Goal: Find specific page/section: Find specific page/section

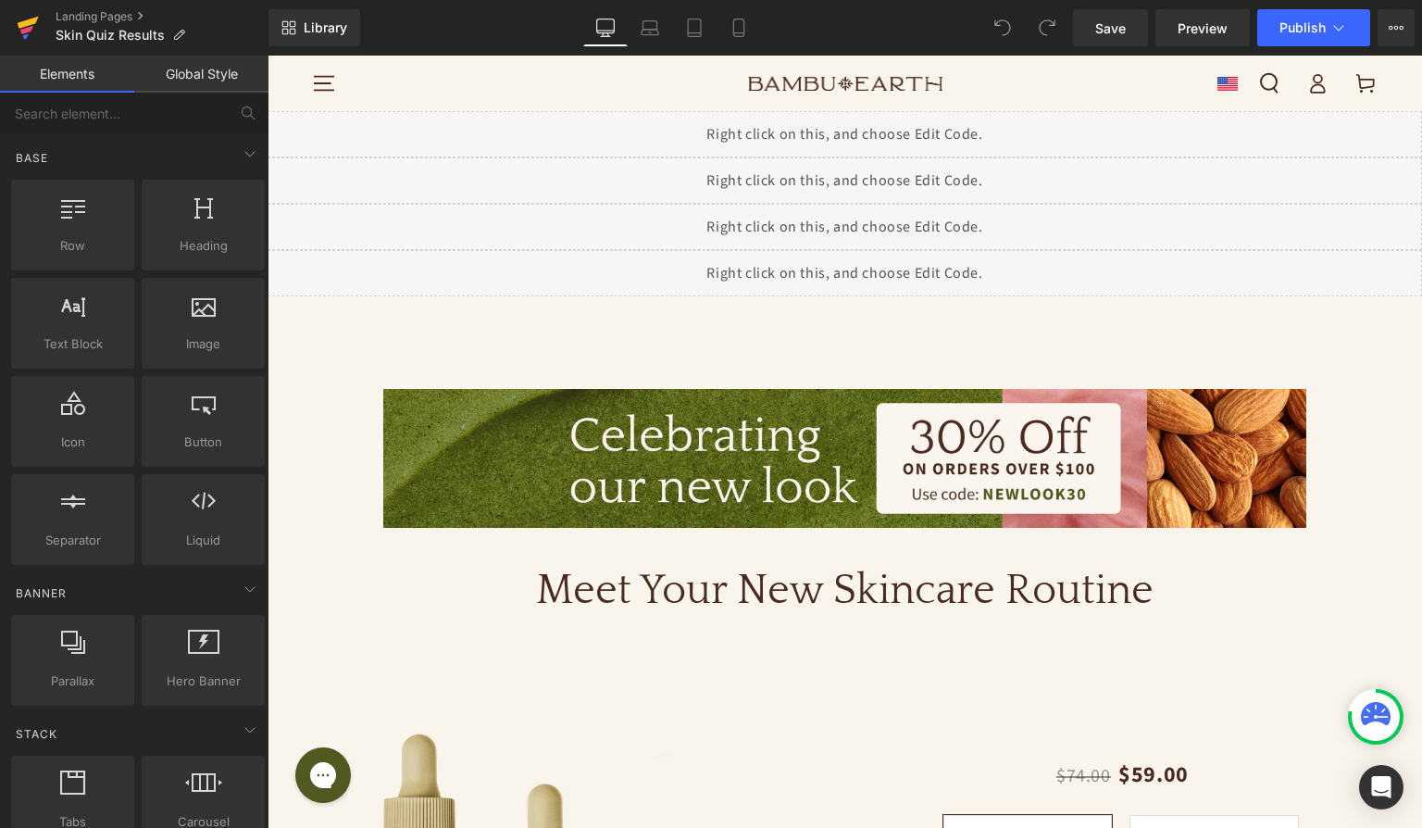
click at [32, 20] on icon at bounding box center [28, 23] width 21 height 12
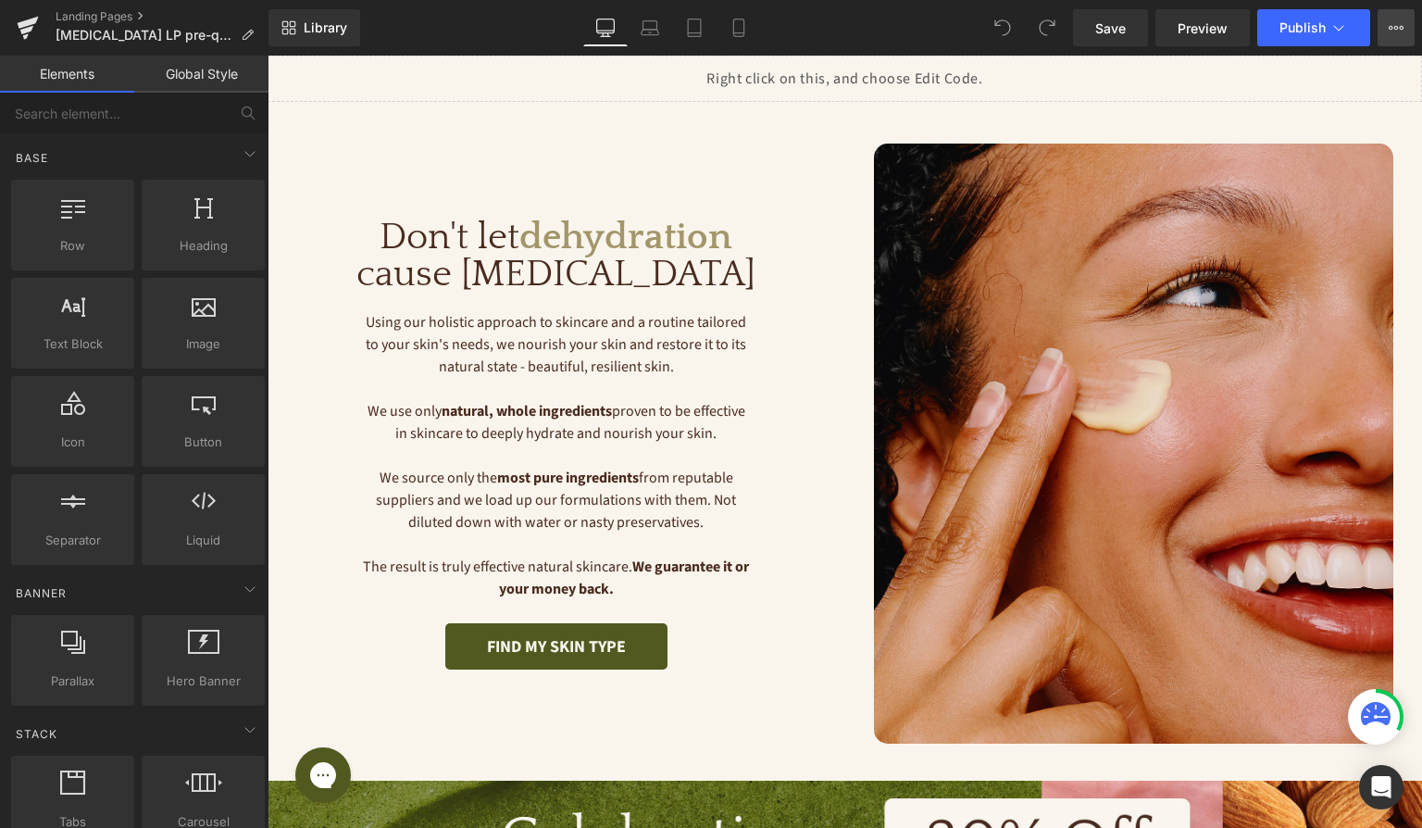
click at [1405, 29] on button "View Live Page View with current Template Save Template to Library Schedule Pub…" at bounding box center [1396, 27] width 37 height 37
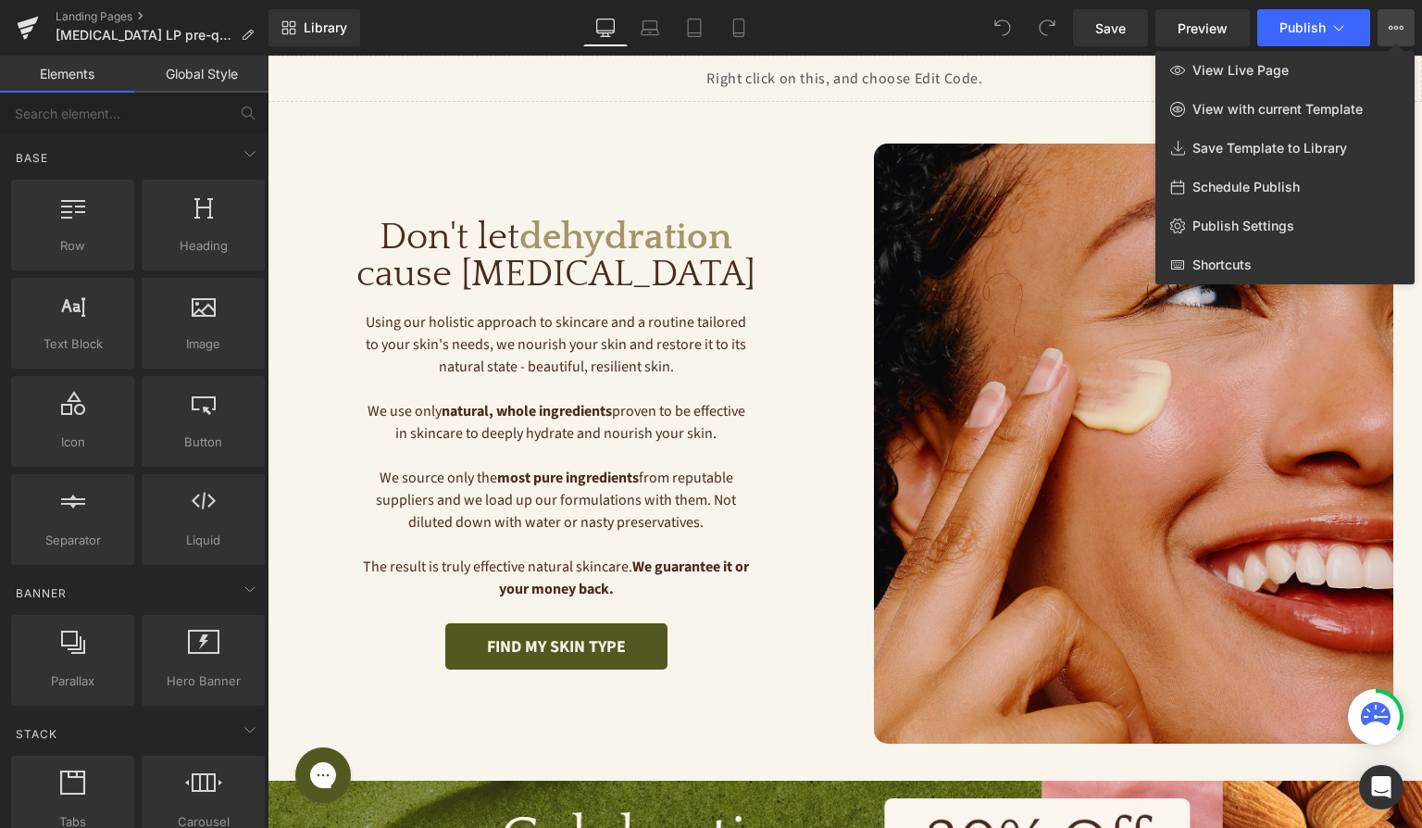
drag, startPoint x: 580, startPoint y: 154, endPoint x: 313, endPoint y: 99, distance: 272.2
click at [580, 154] on div at bounding box center [845, 442] width 1155 height 772
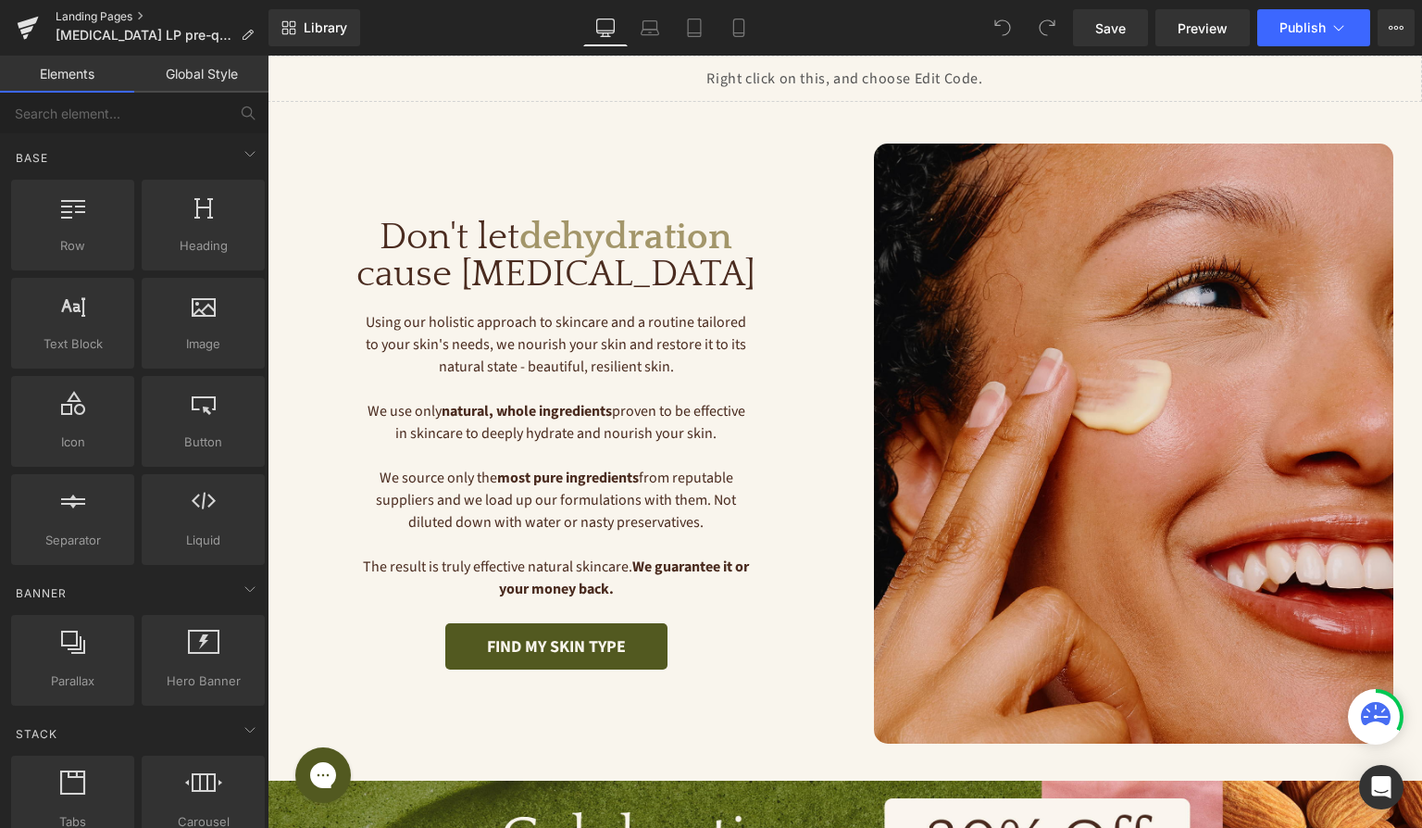
click at [123, 15] on link "Landing Pages" at bounding box center [162, 16] width 213 height 15
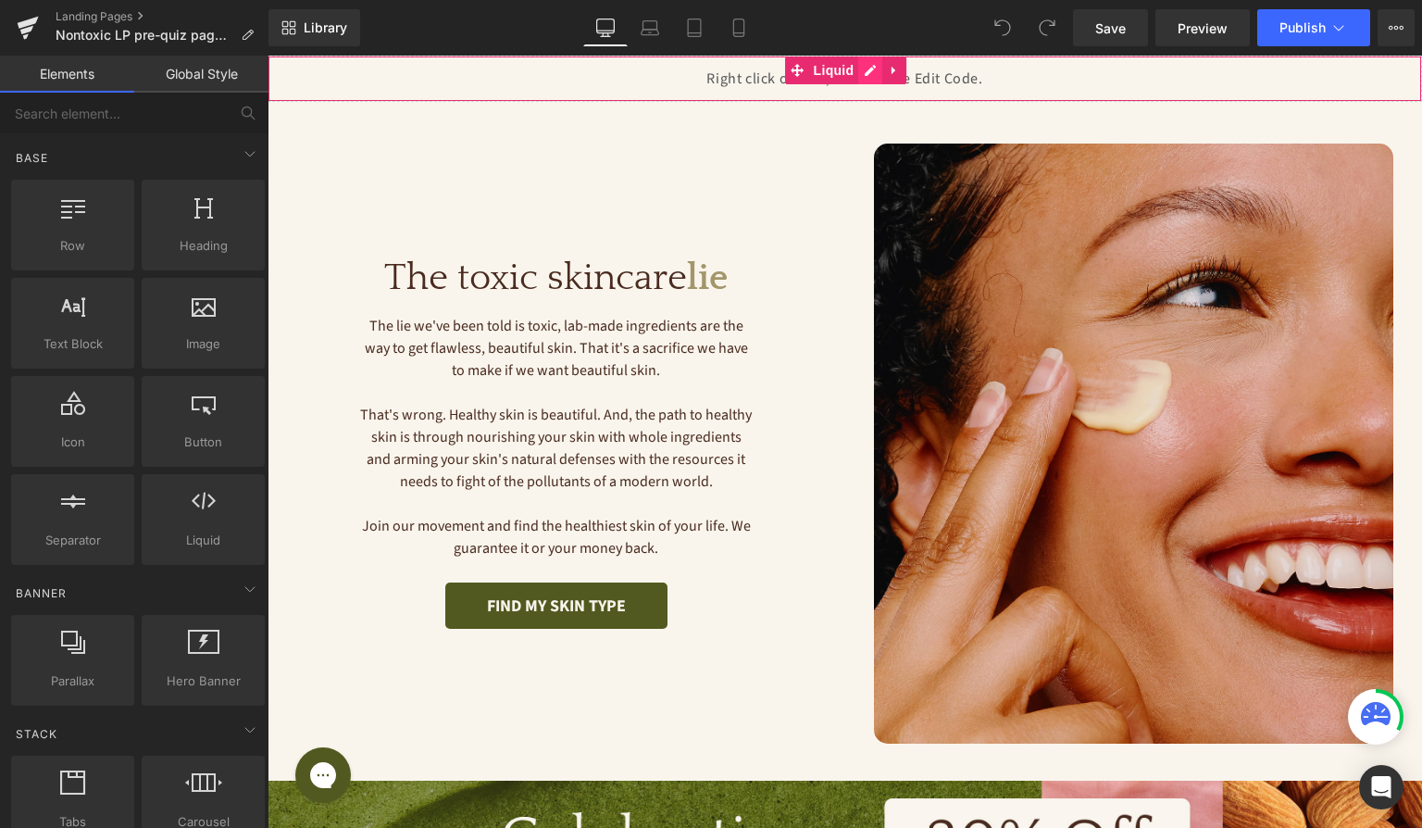
click at [864, 71] on div "Liquid" at bounding box center [845, 79] width 1155 height 46
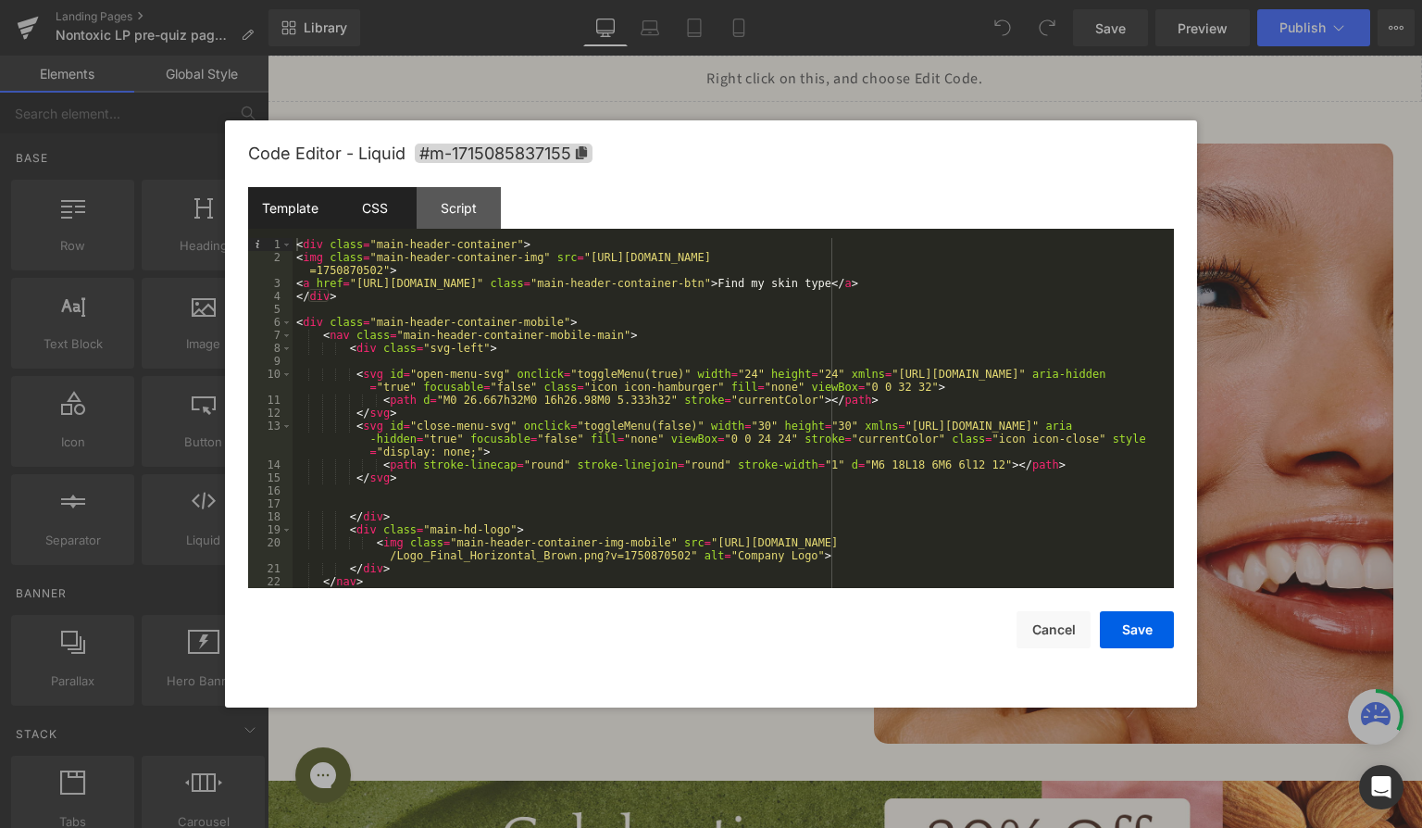
click at [362, 222] on div "CSS" at bounding box center [374, 208] width 84 height 42
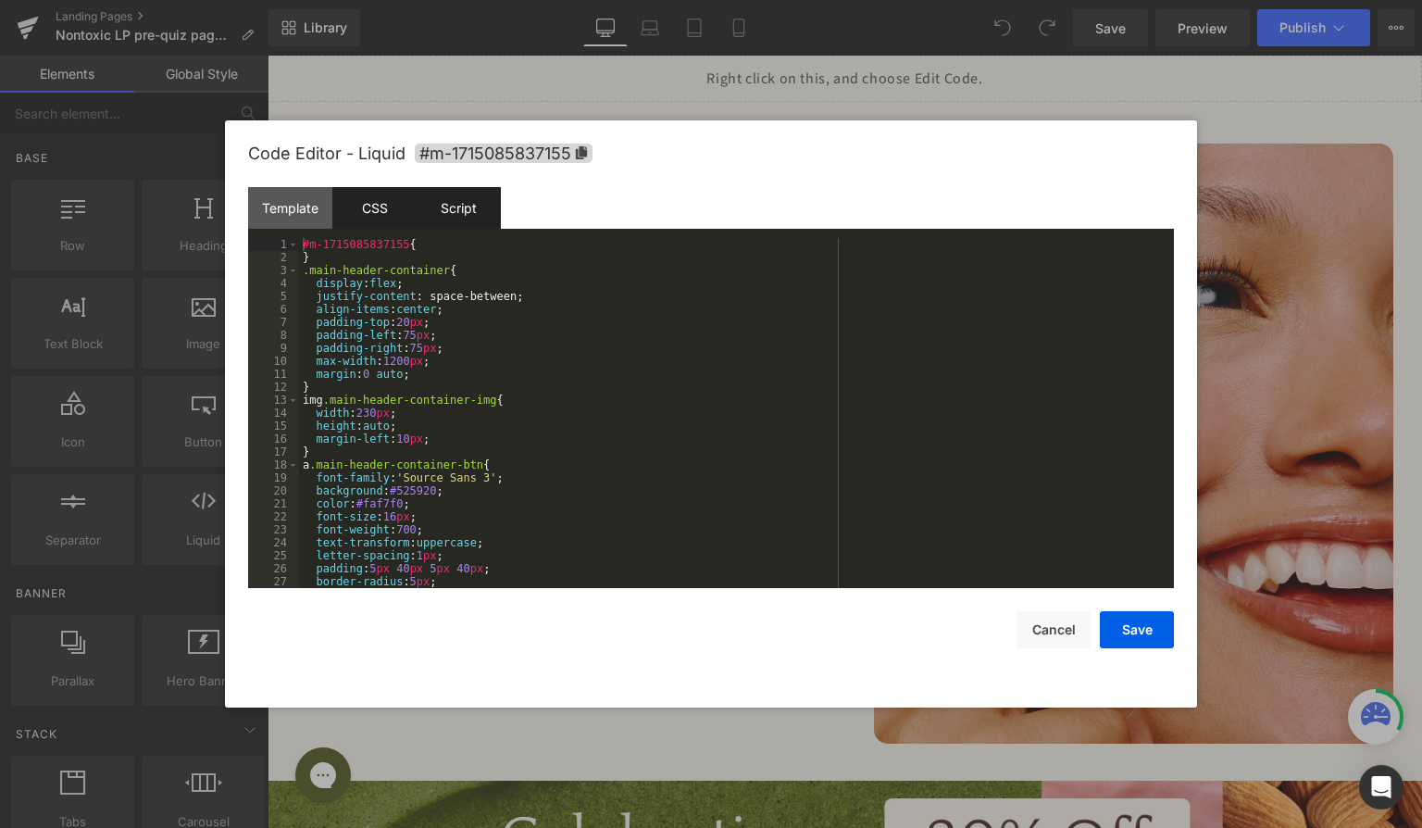
click at [452, 222] on div "Script" at bounding box center [459, 208] width 84 height 42
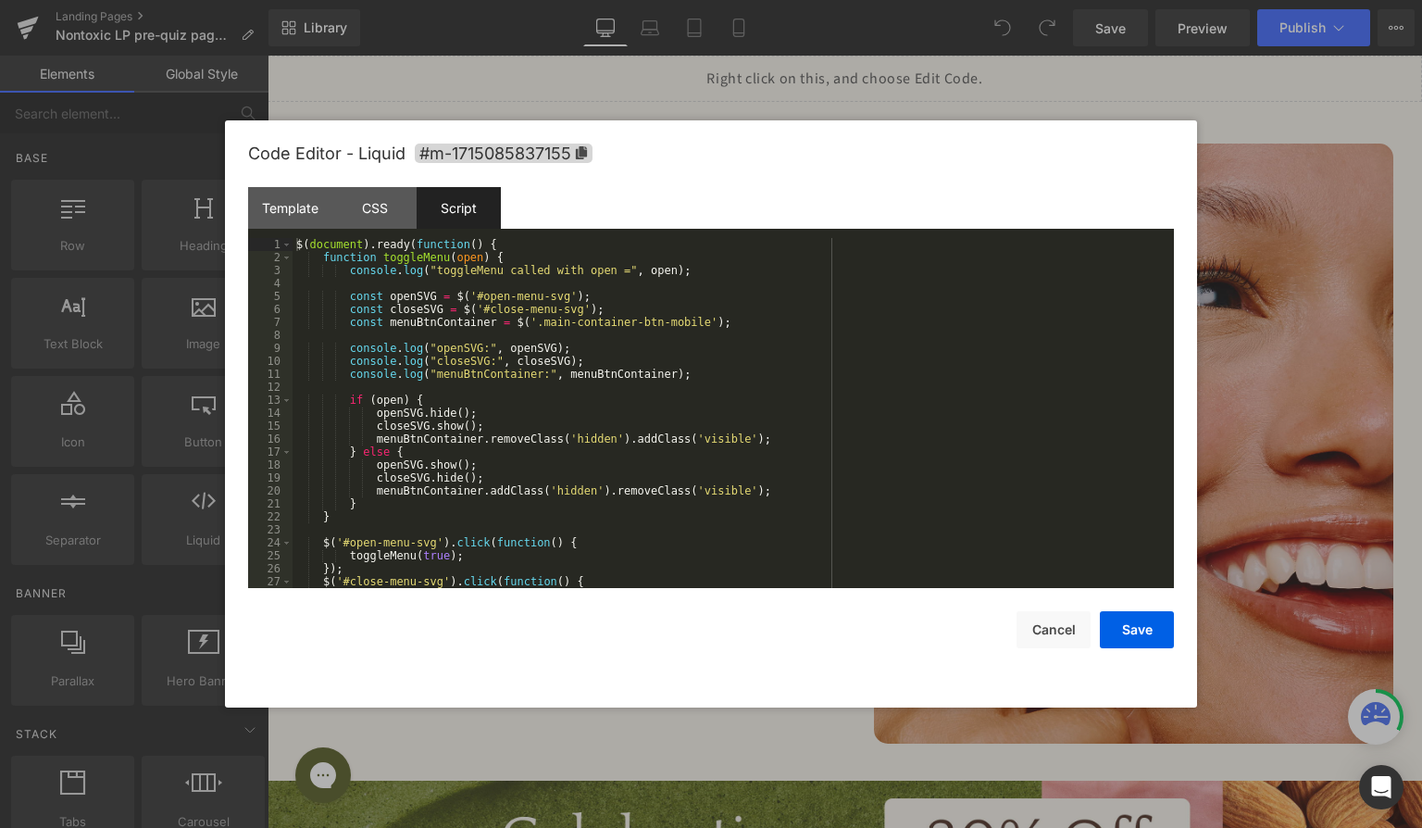
scroll to position [39, 0]
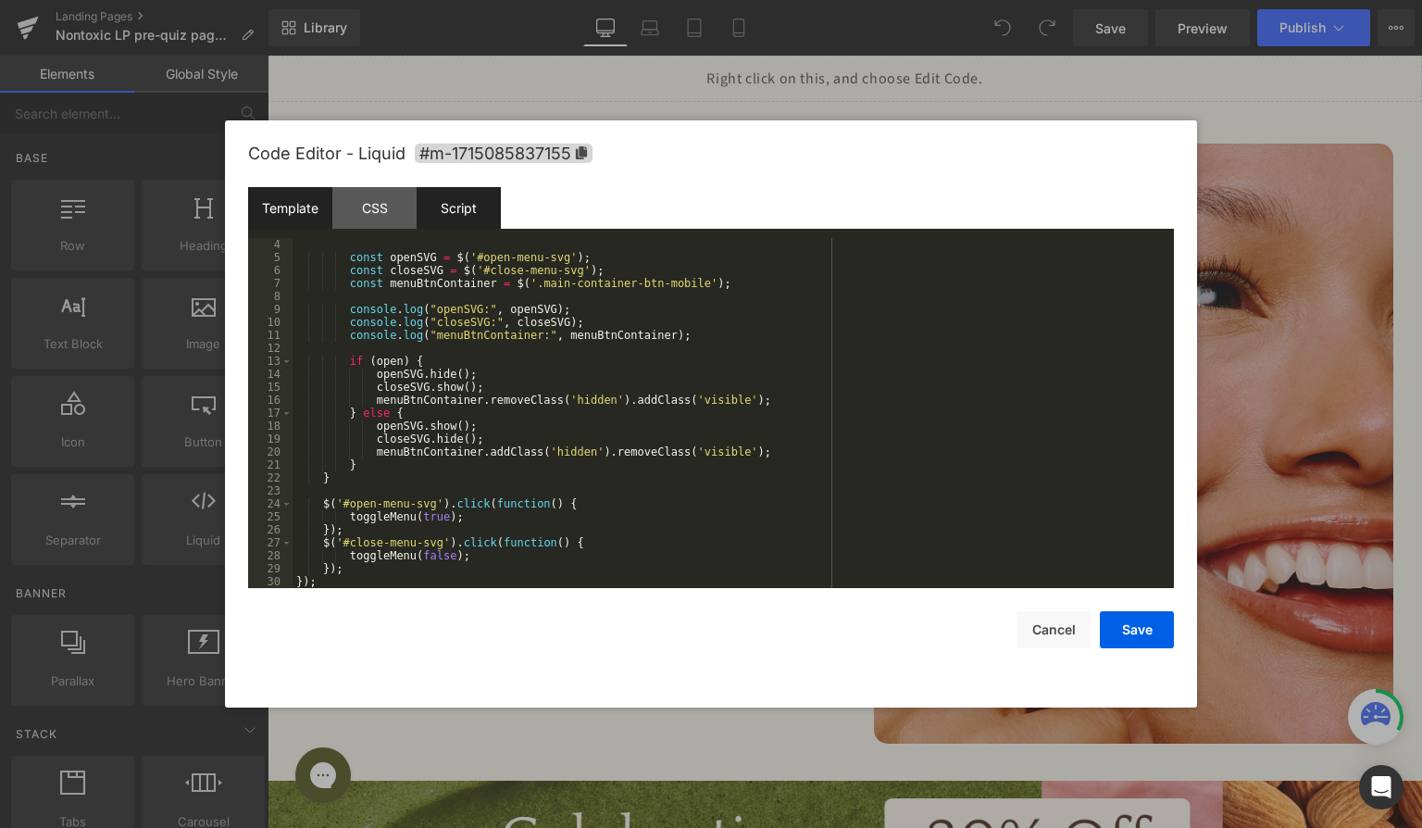
click at [292, 214] on div "Template" at bounding box center [290, 208] width 84 height 42
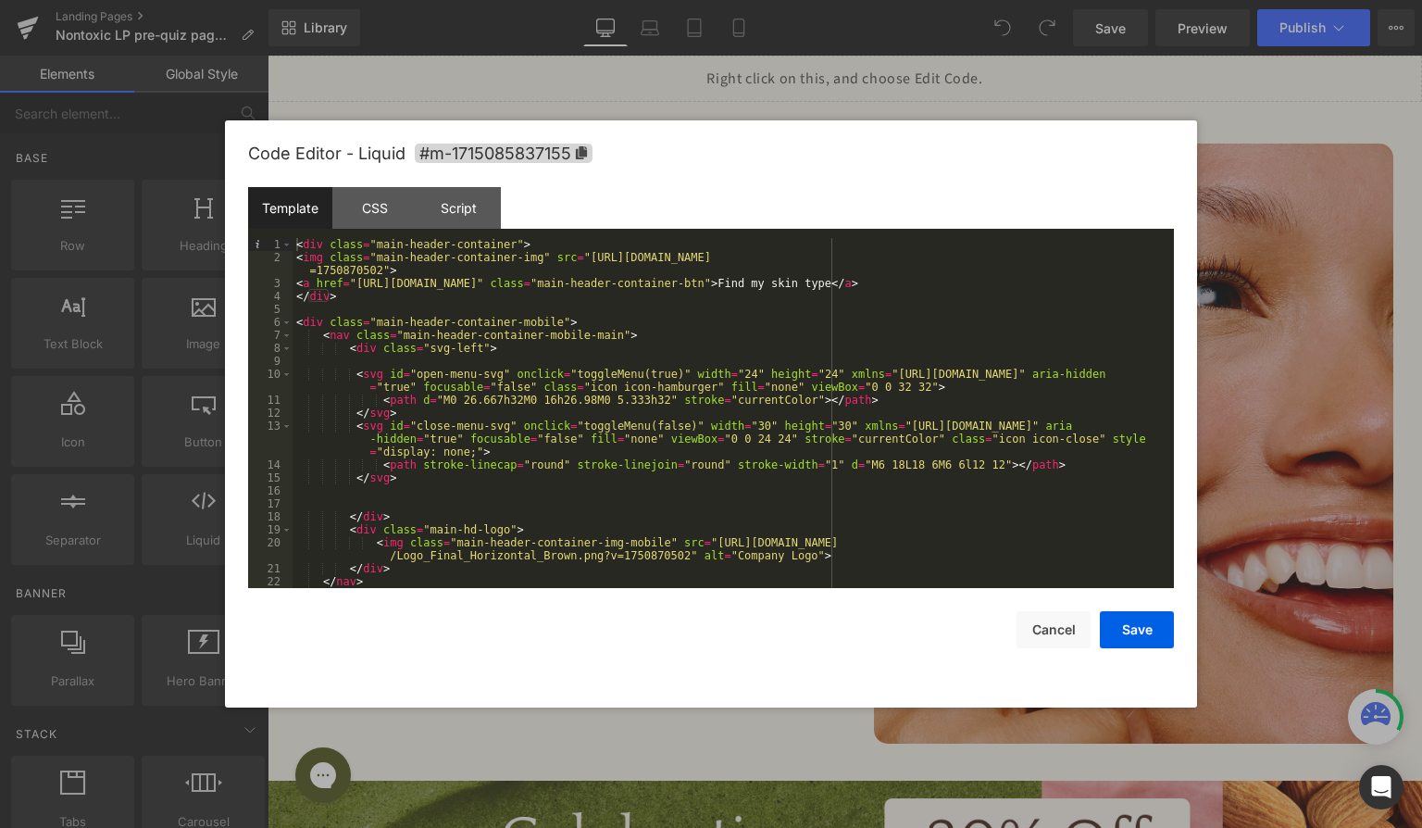
click at [1293, 94] on div at bounding box center [711, 414] width 1422 height 828
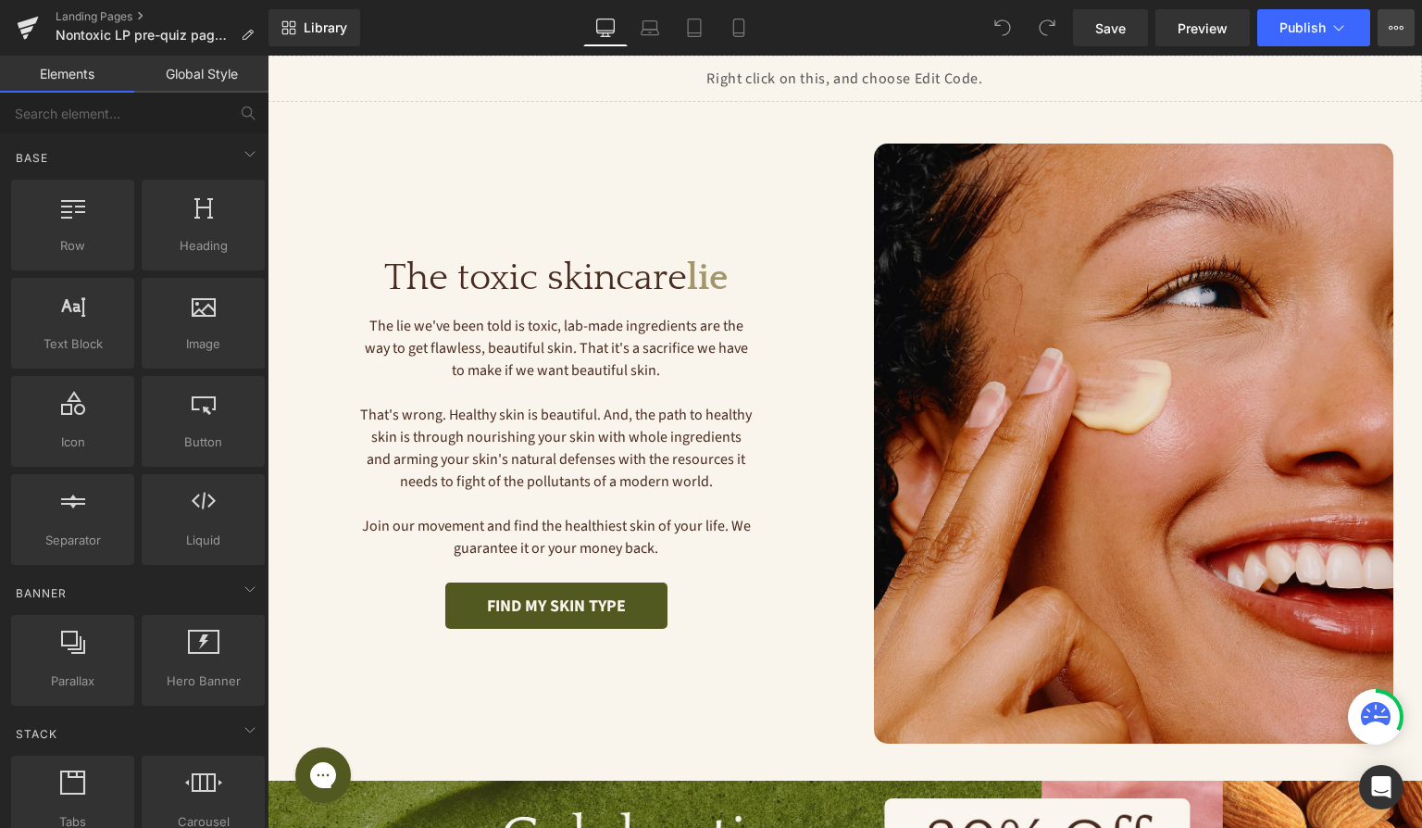
click at [1390, 29] on icon at bounding box center [1391, 28] width 5 height 4
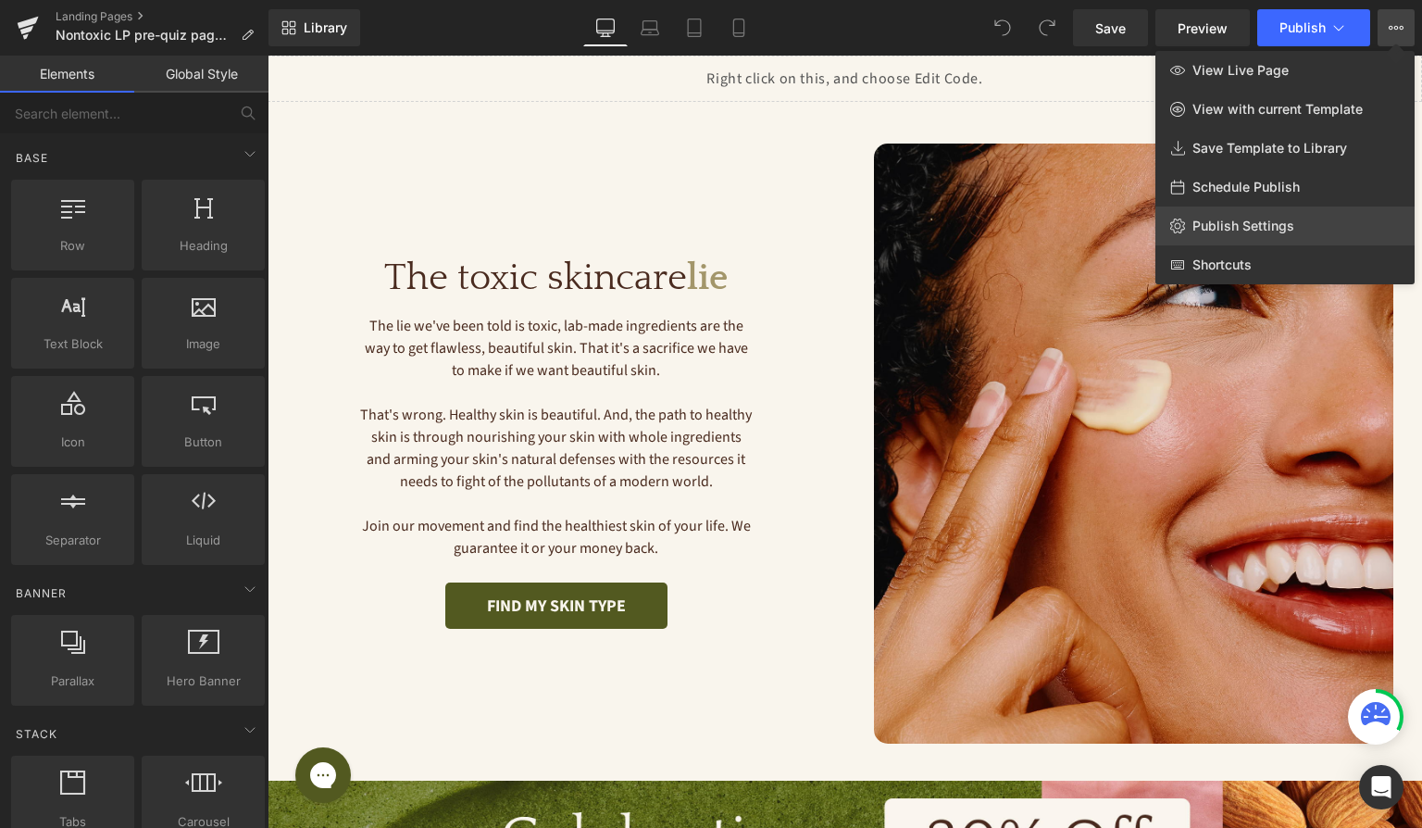
click at [1205, 225] on span "Publish Settings" at bounding box center [1244, 226] width 102 height 17
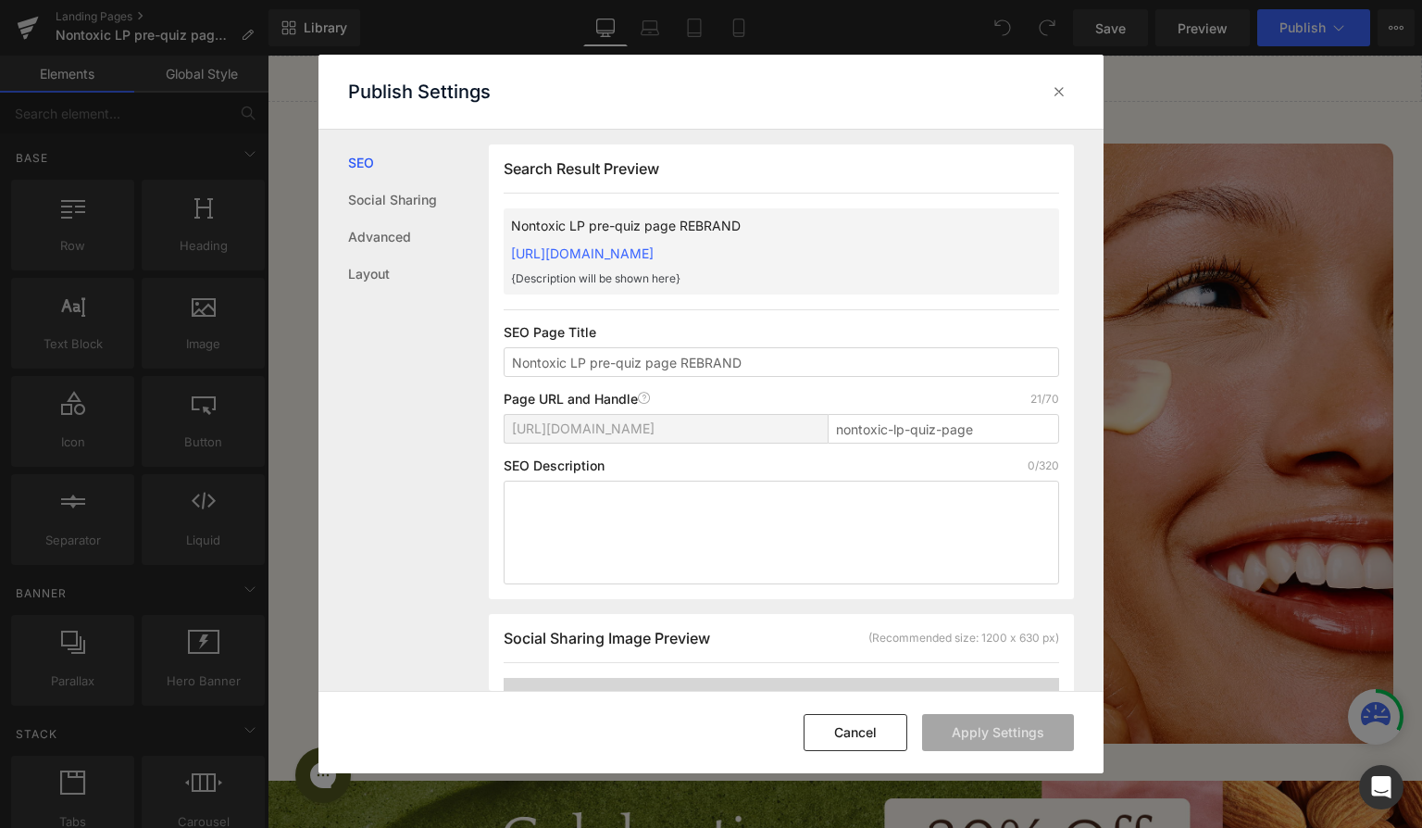
scroll to position [1, 0]
click at [379, 280] on link "Layout" at bounding box center [418, 274] width 141 height 37
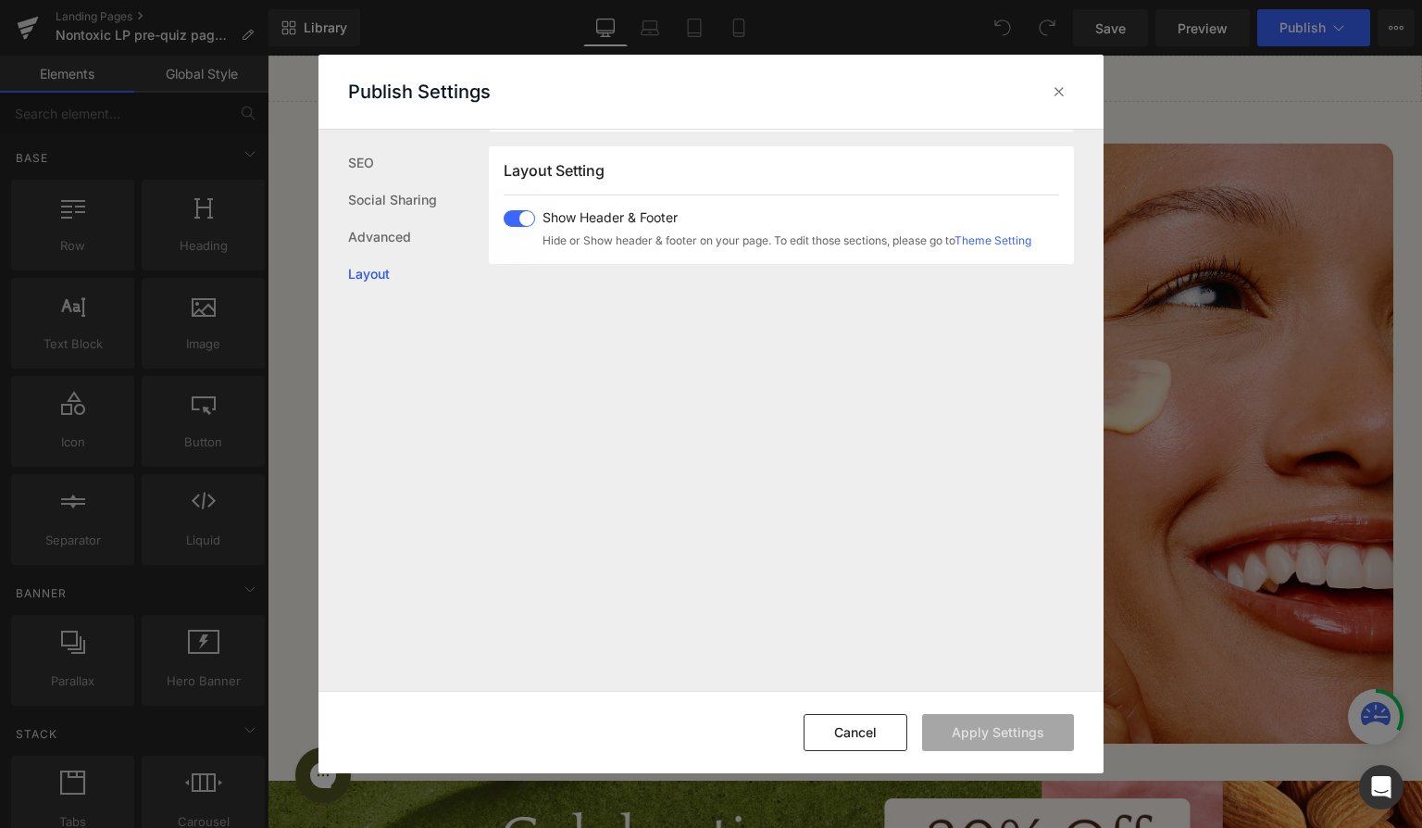
scroll to position [1104, 0]
click at [1063, 89] on icon at bounding box center [1059, 91] width 19 height 19
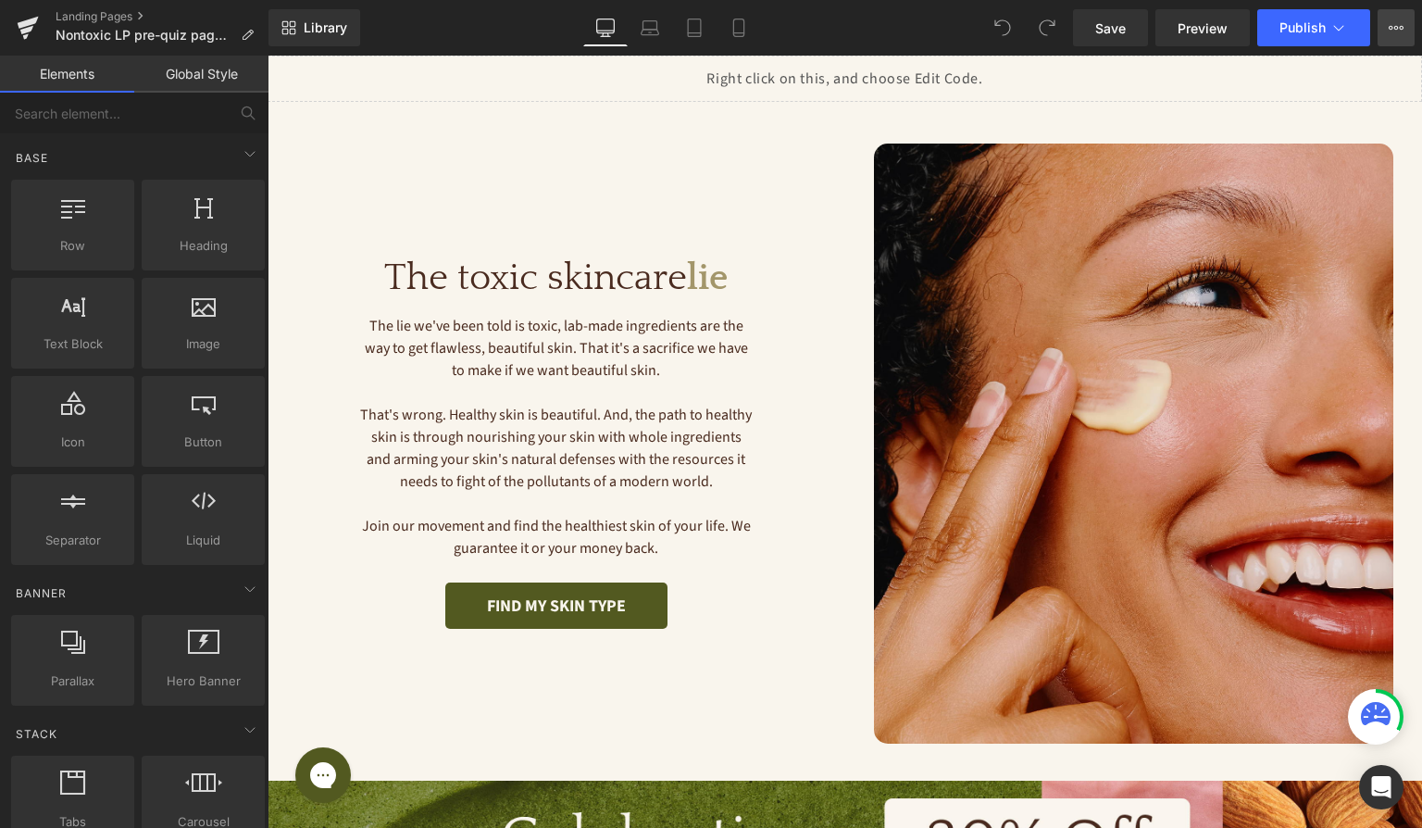
click at [1397, 26] on icon at bounding box center [1396, 28] width 5 height 4
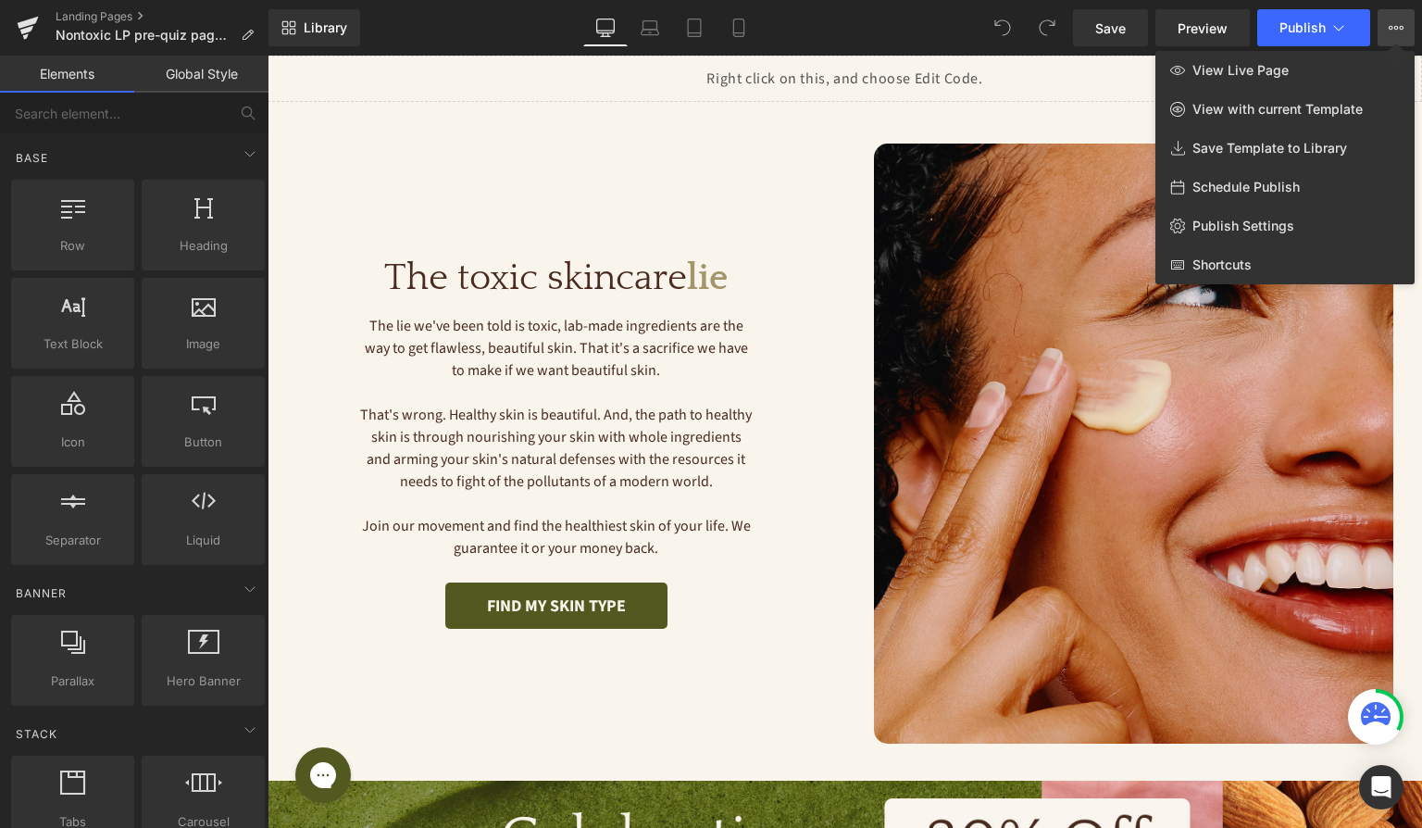
click at [556, 299] on div at bounding box center [845, 442] width 1155 height 772
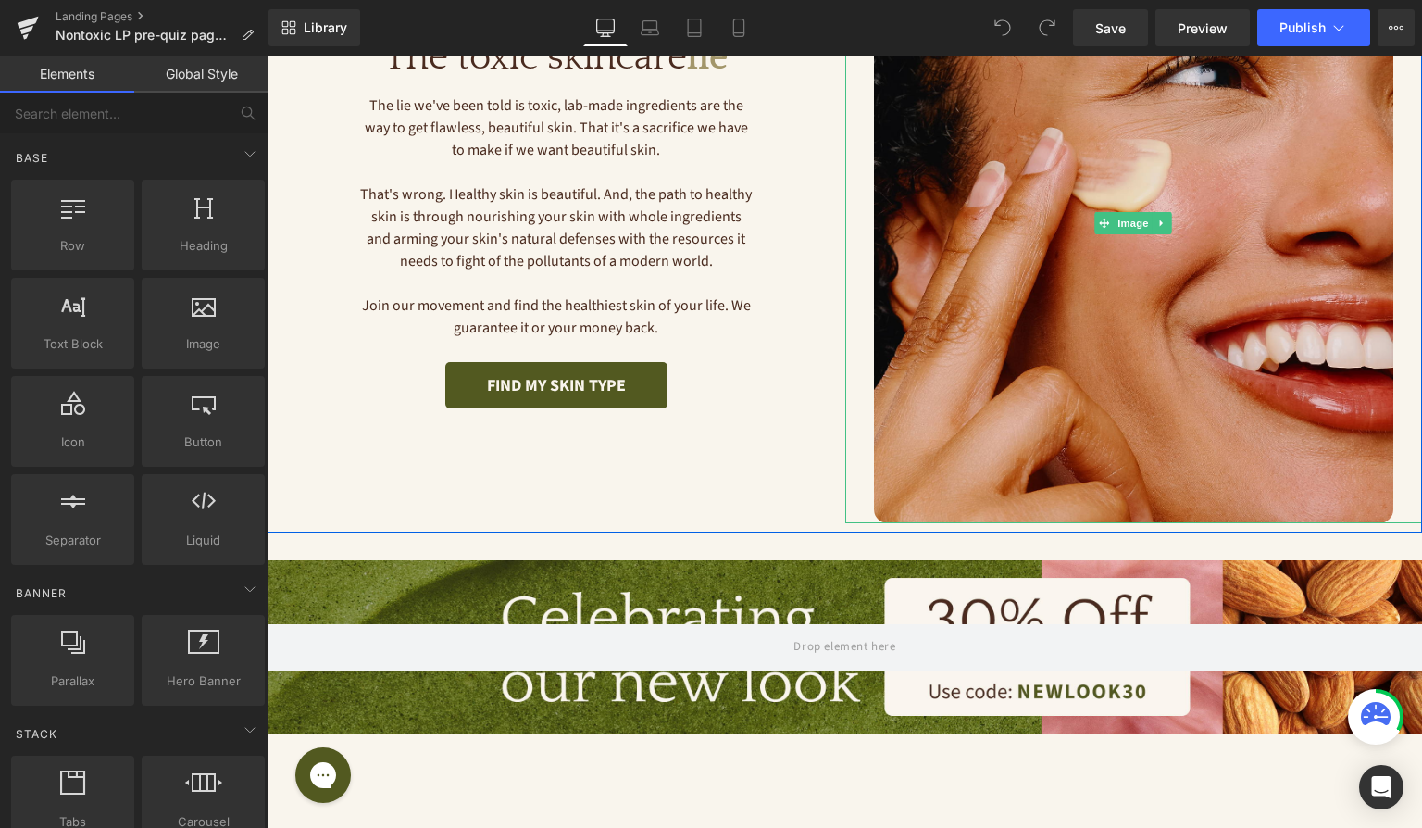
scroll to position [0, 0]
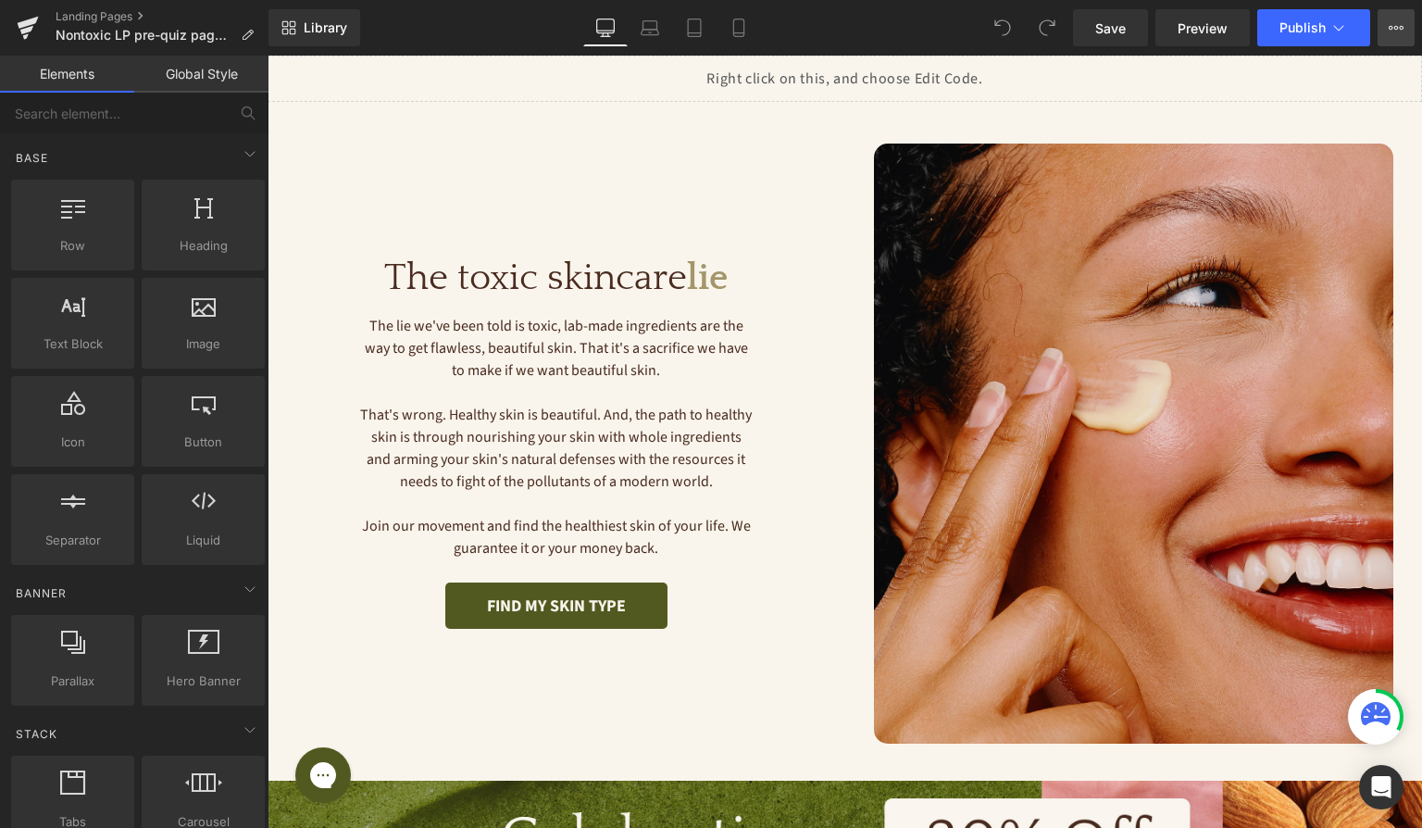
click at [1393, 30] on icon at bounding box center [1396, 27] width 15 height 15
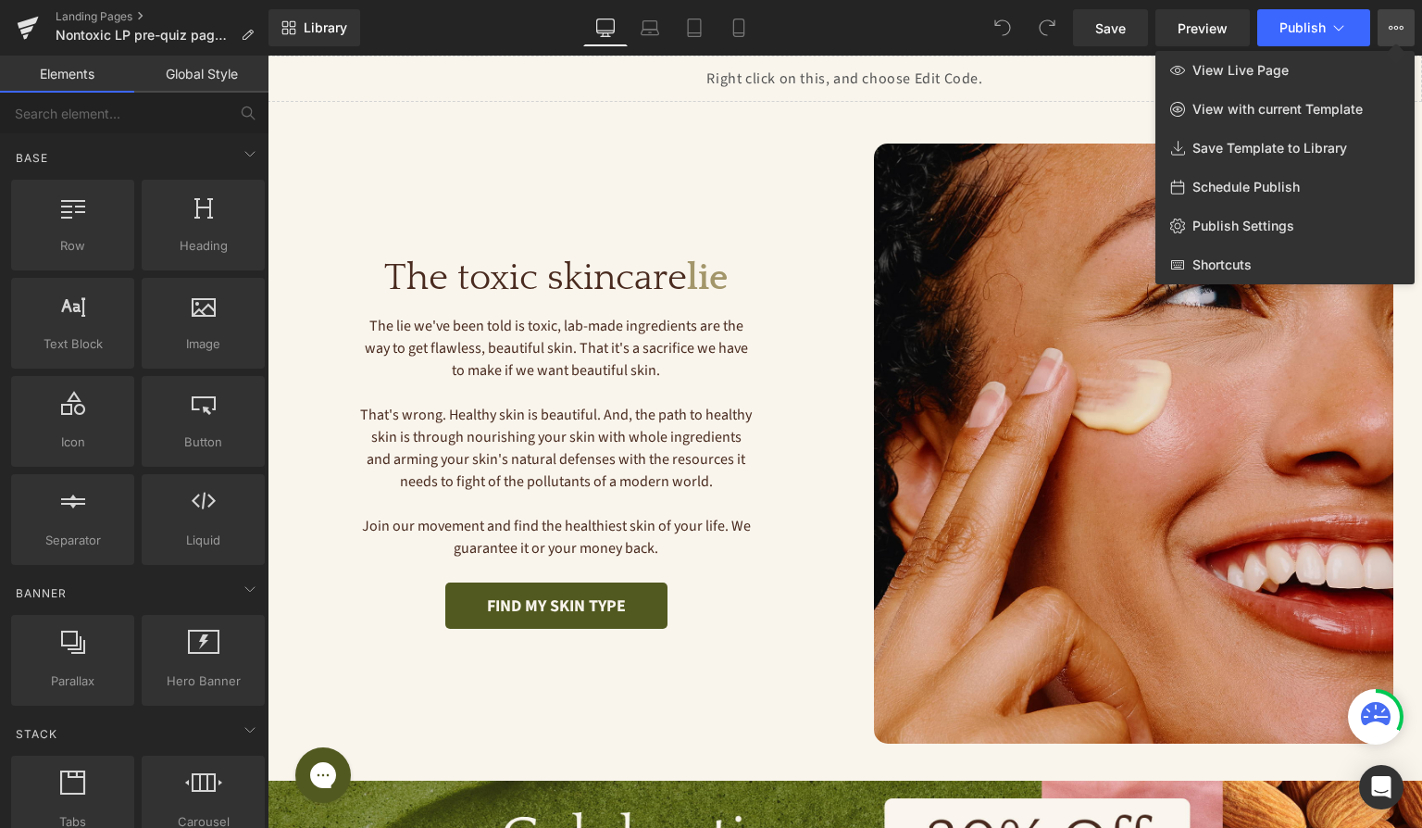
click at [1394, 29] on icon at bounding box center [1396, 27] width 15 height 15
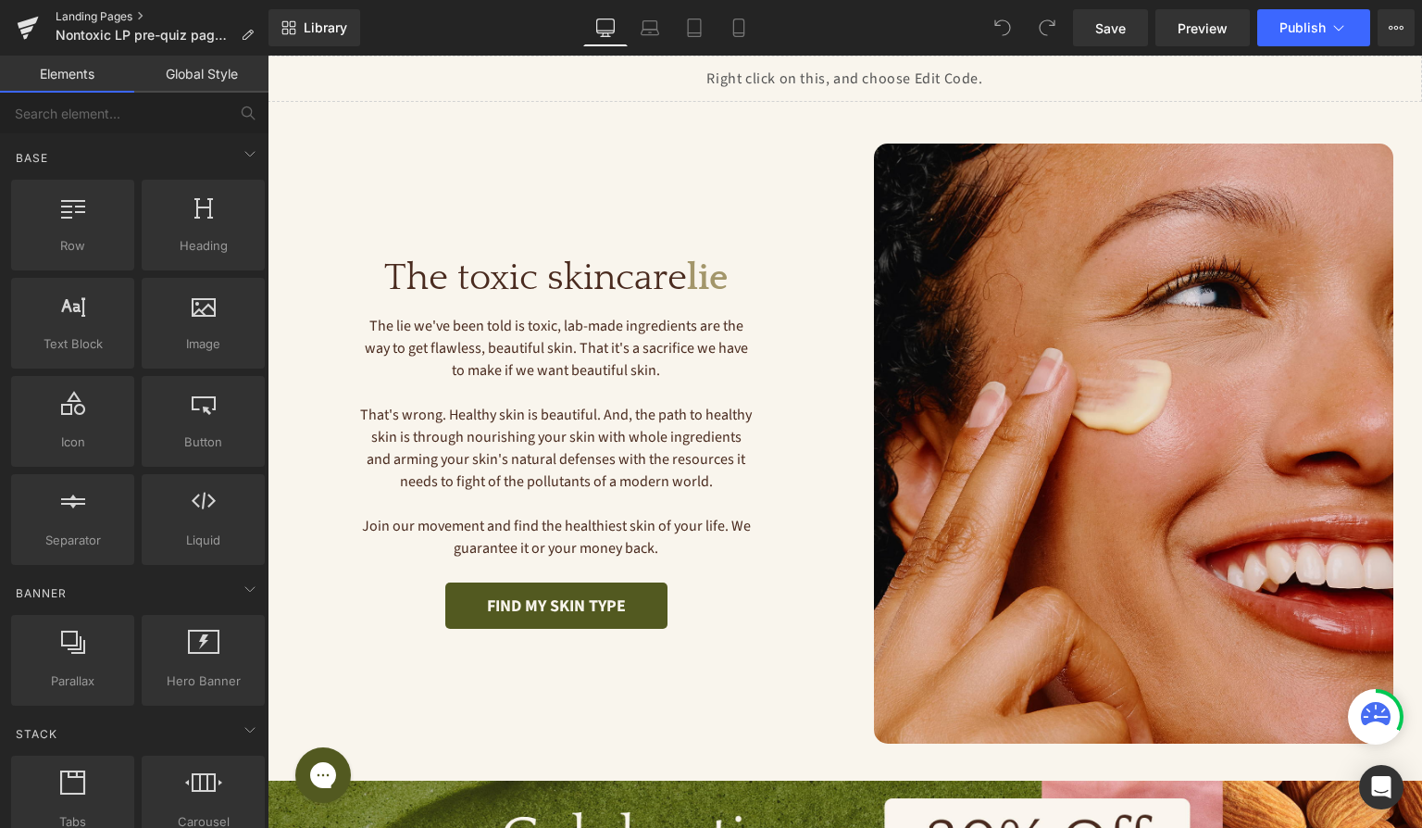
click at [87, 16] on link "Landing Pages" at bounding box center [162, 16] width 213 height 15
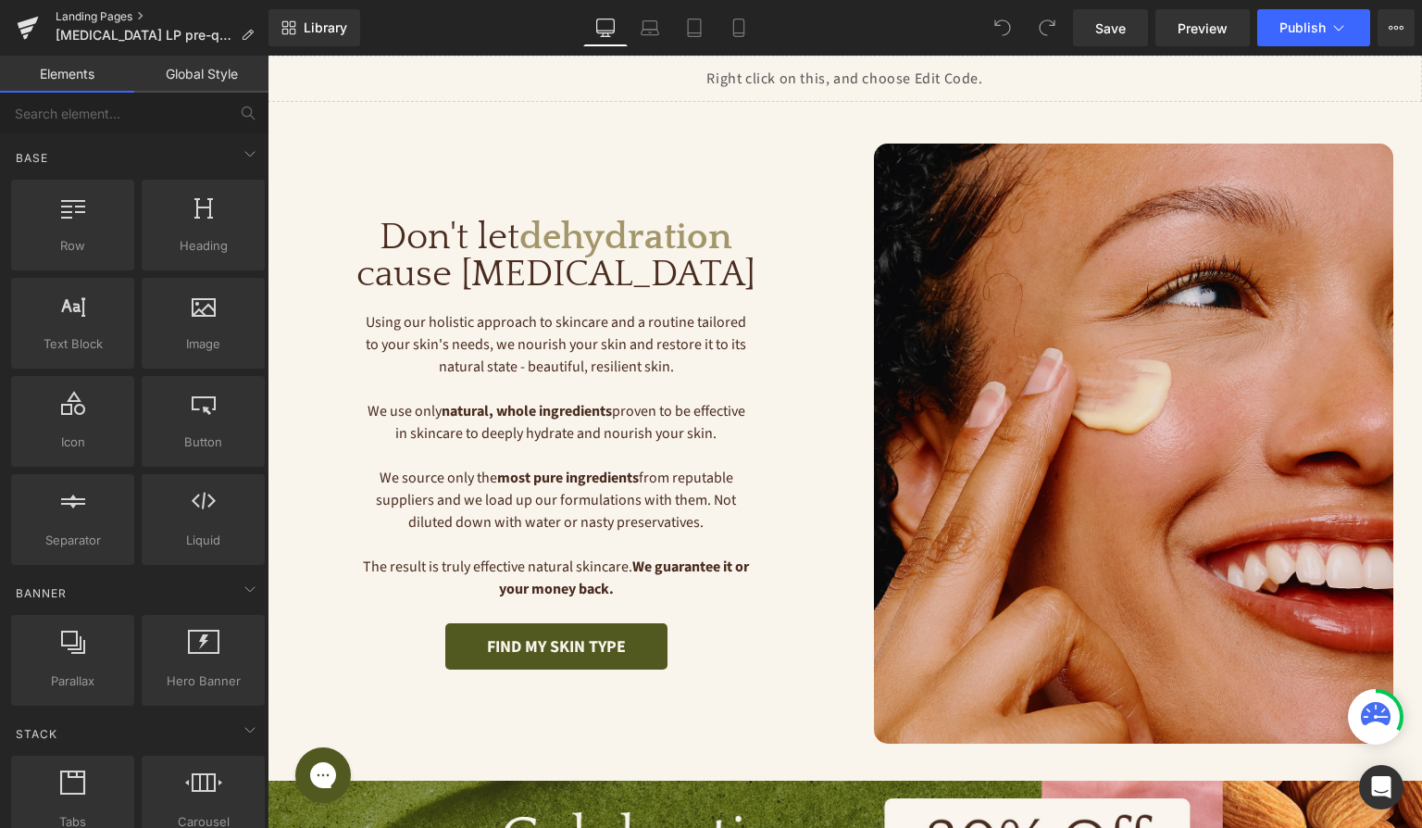
click at [107, 13] on link "Landing Pages" at bounding box center [162, 16] width 213 height 15
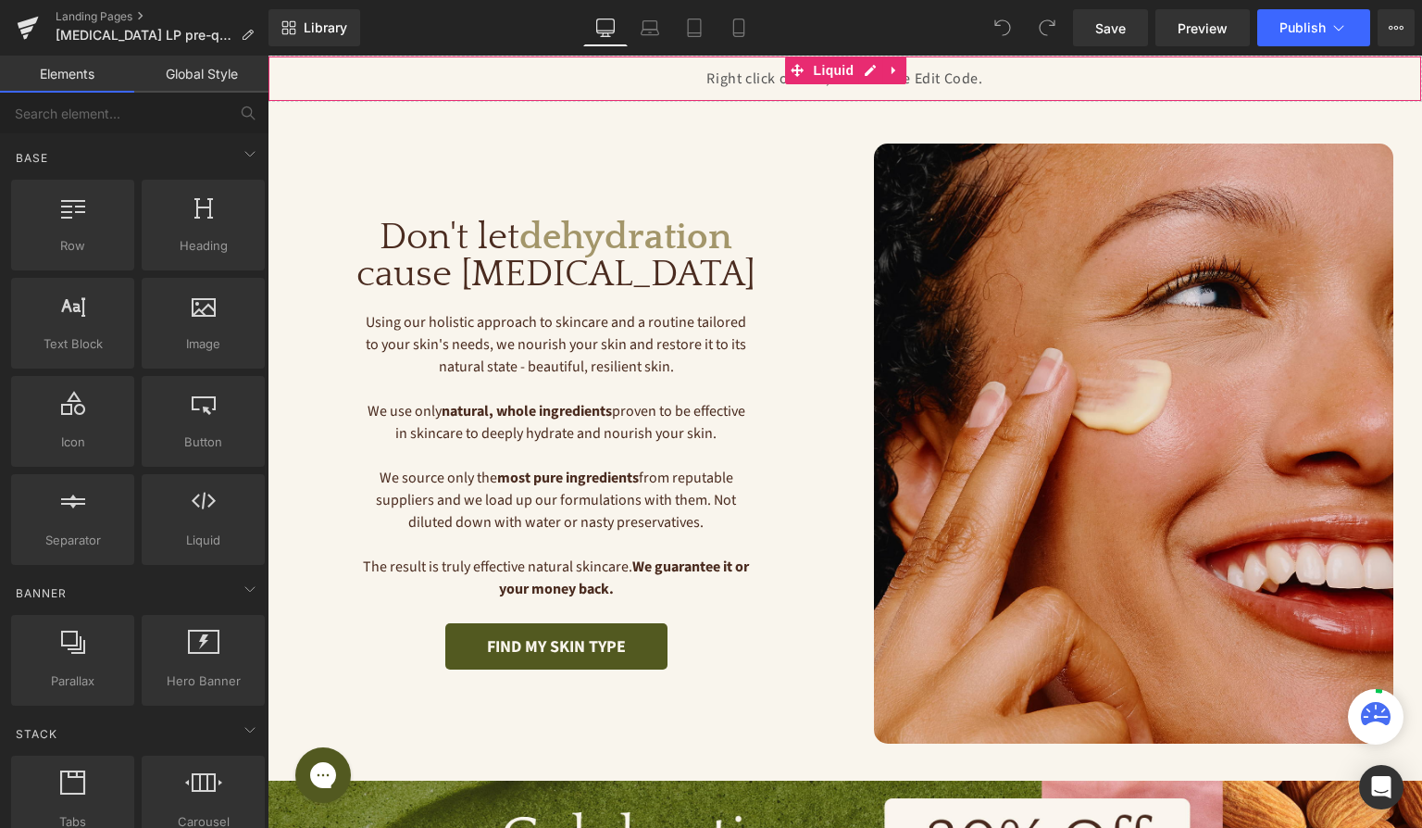
click at [872, 70] on div "Liquid" at bounding box center [845, 79] width 1155 height 46
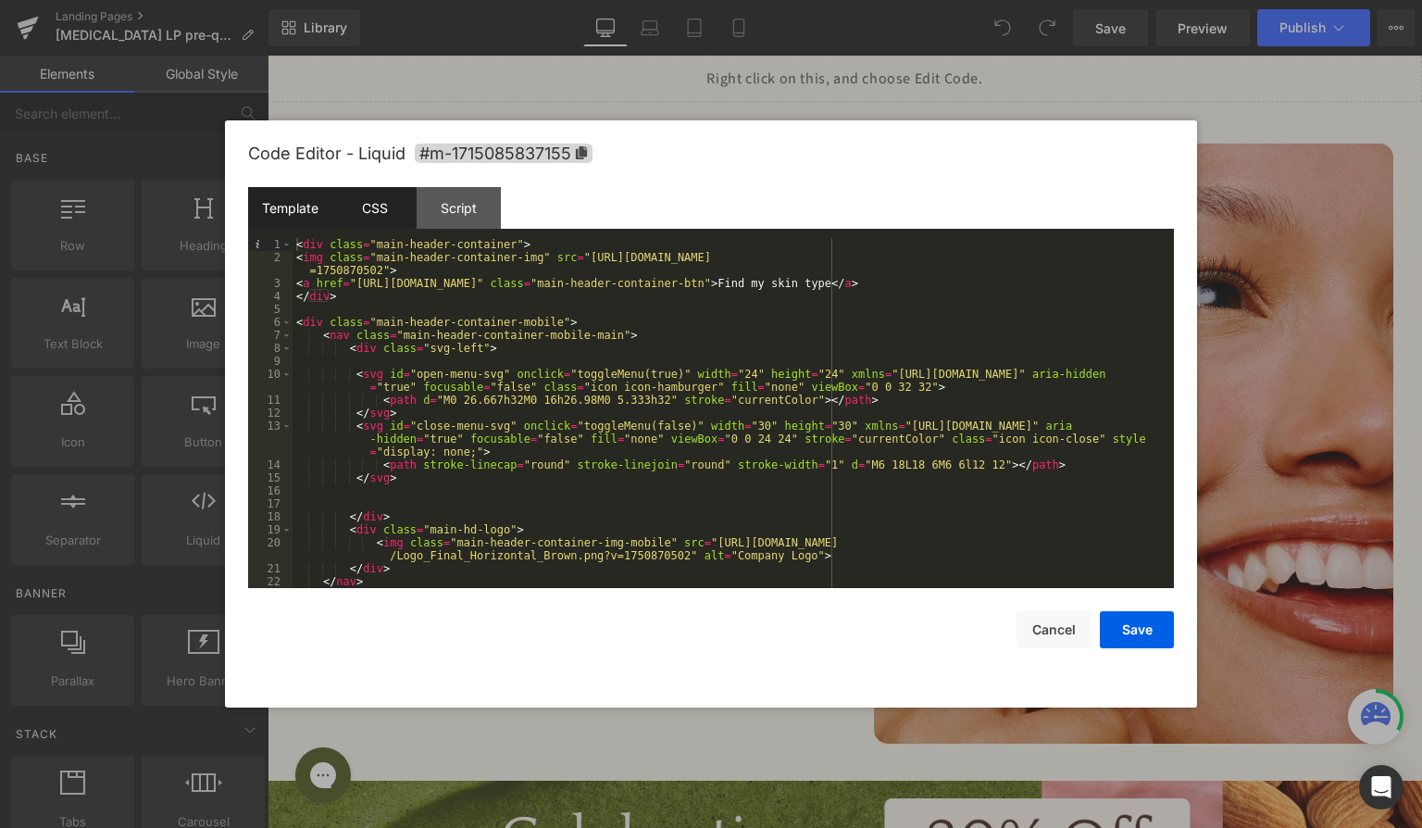
click at [347, 204] on div "CSS" at bounding box center [374, 208] width 84 height 42
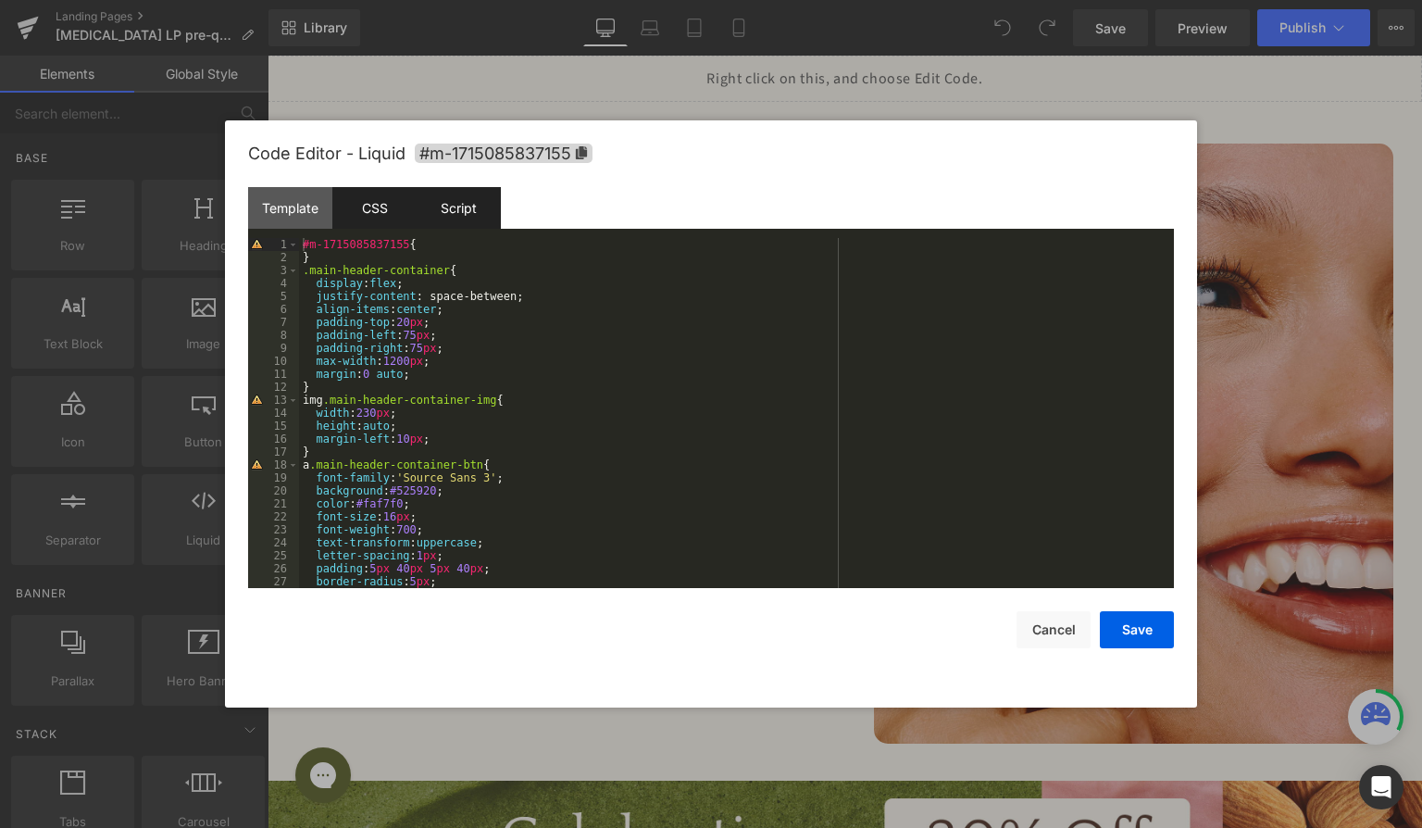
click at [467, 198] on div "Script" at bounding box center [459, 208] width 84 height 42
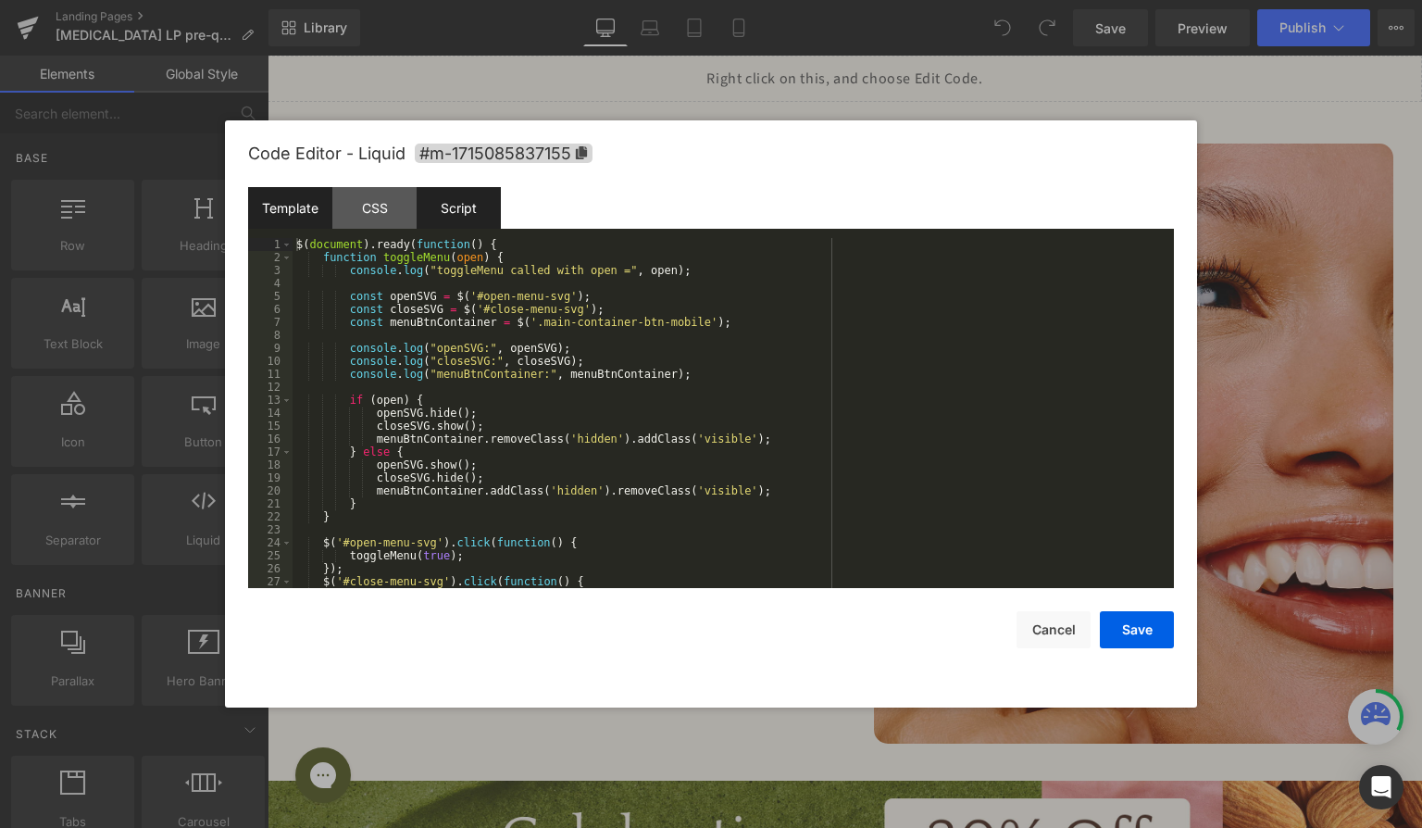
click at [312, 206] on div "Template" at bounding box center [290, 208] width 84 height 42
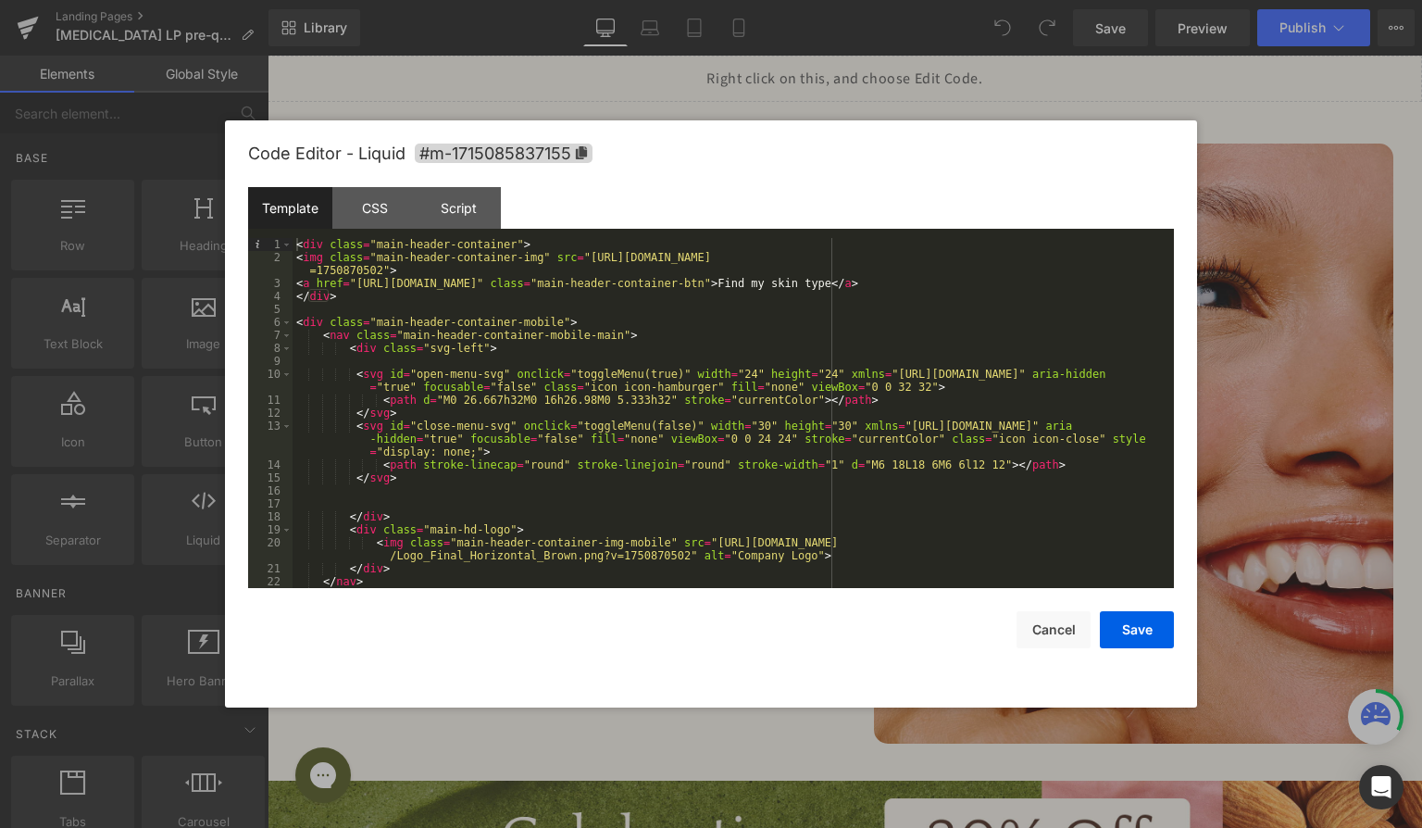
scroll to position [91, 0]
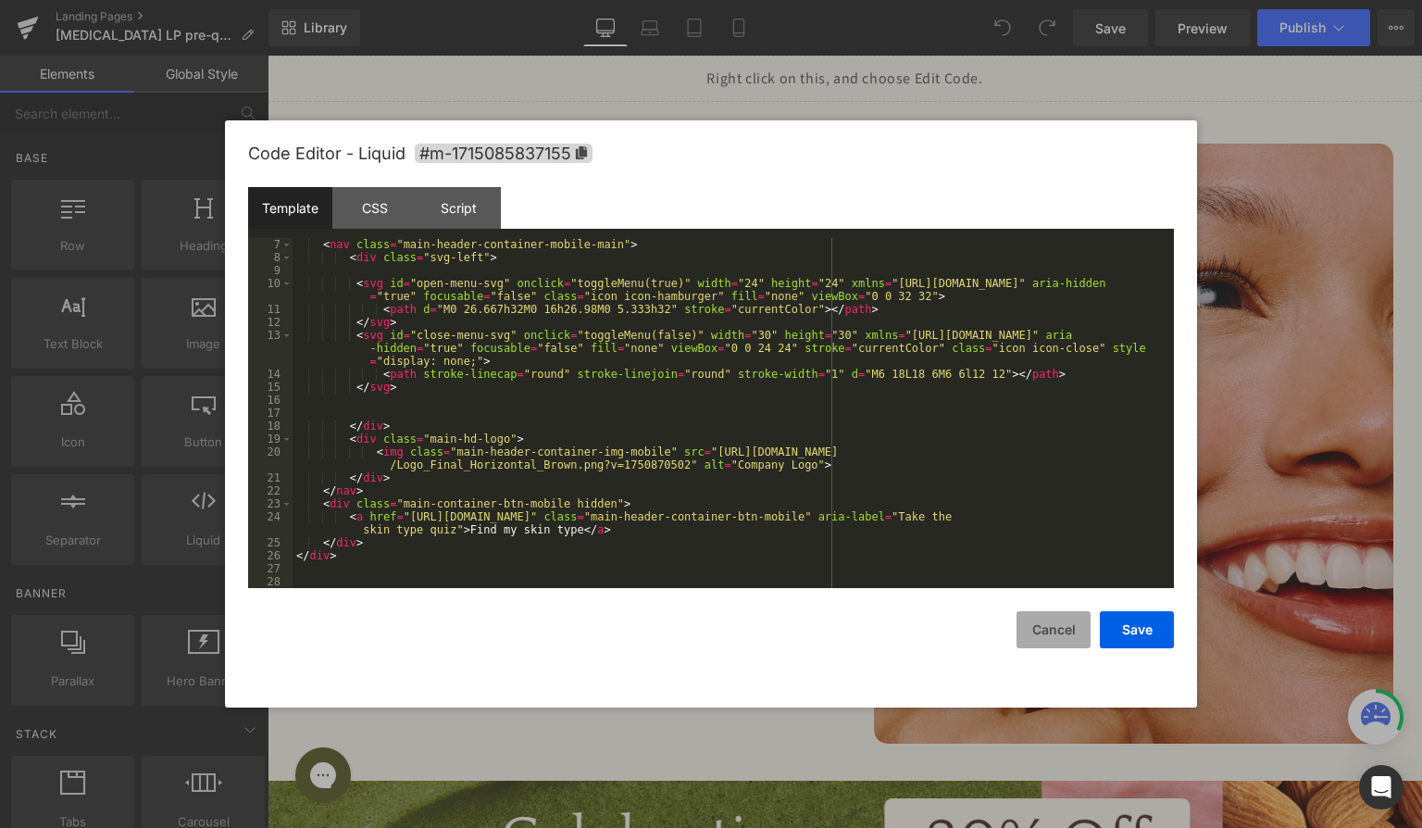
click at [1036, 647] on button "Cancel" at bounding box center [1054, 629] width 74 height 37
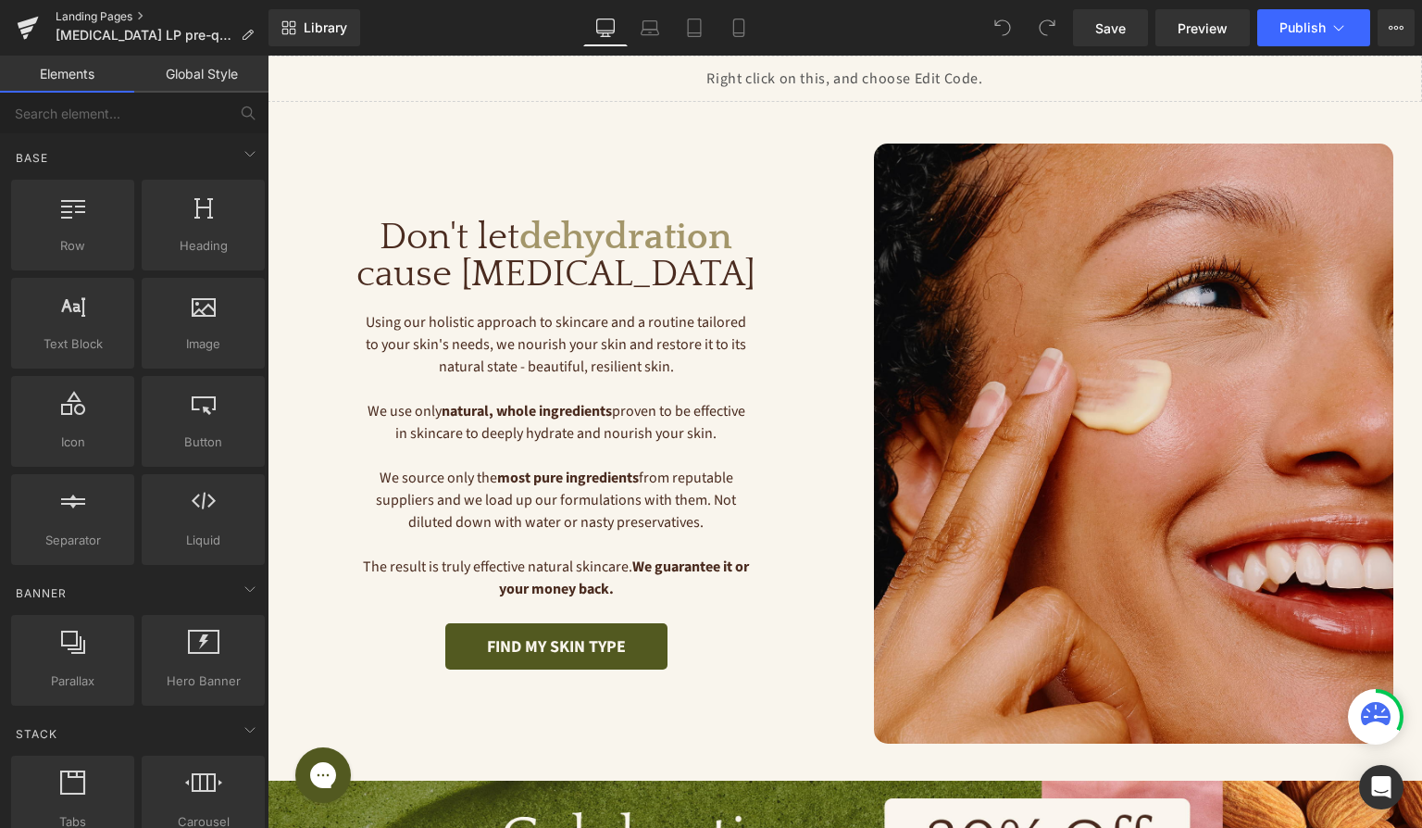
click at [62, 18] on link "Landing Pages" at bounding box center [162, 16] width 213 height 15
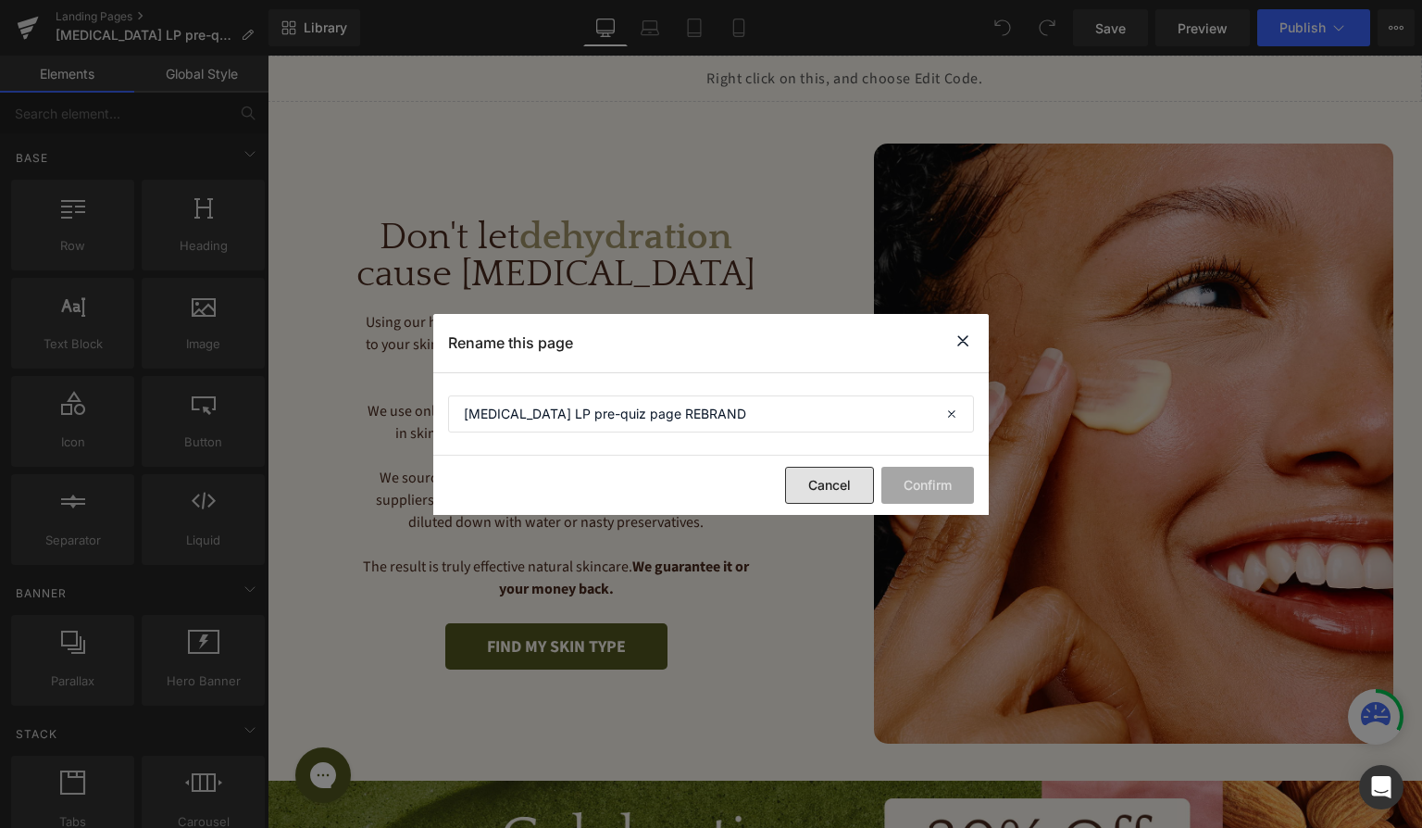
click at [818, 480] on button "Cancel" at bounding box center [829, 485] width 89 height 37
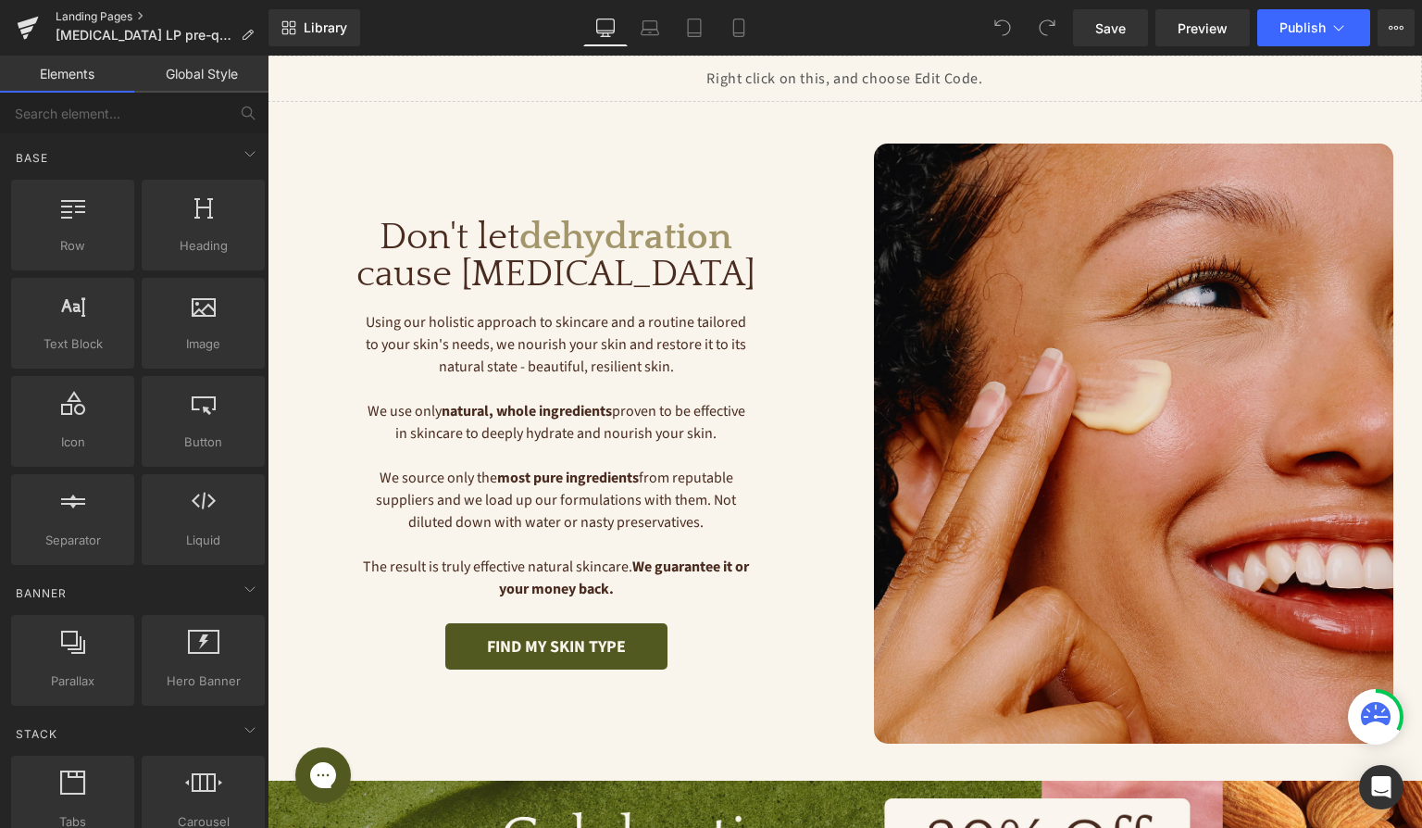
click at [137, 15] on link "Landing Pages" at bounding box center [162, 16] width 213 height 15
click at [23, 31] on icon at bounding box center [26, 30] width 13 height 8
